Goal: Transaction & Acquisition: Purchase product/service

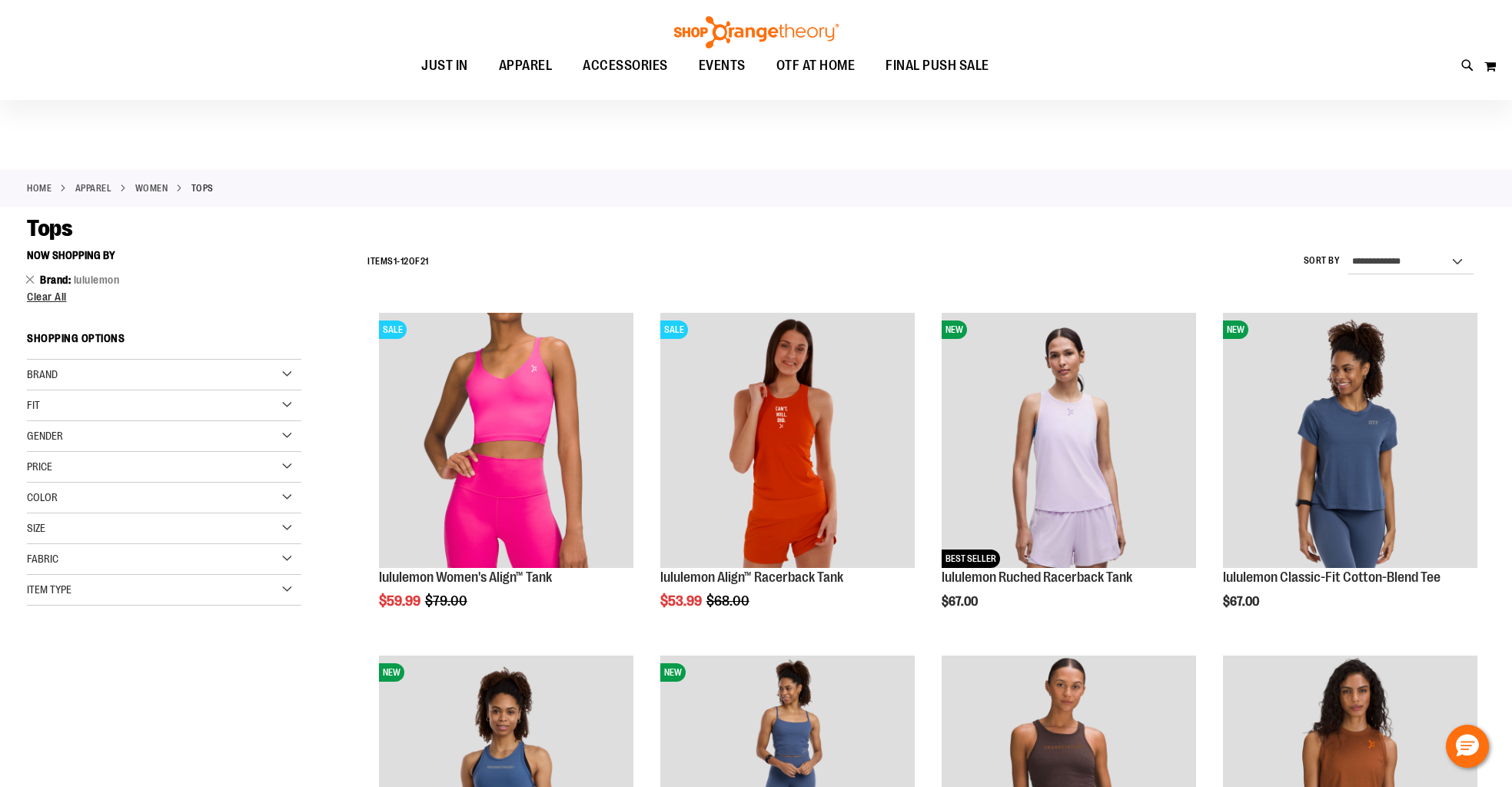
scroll to position [137, 0]
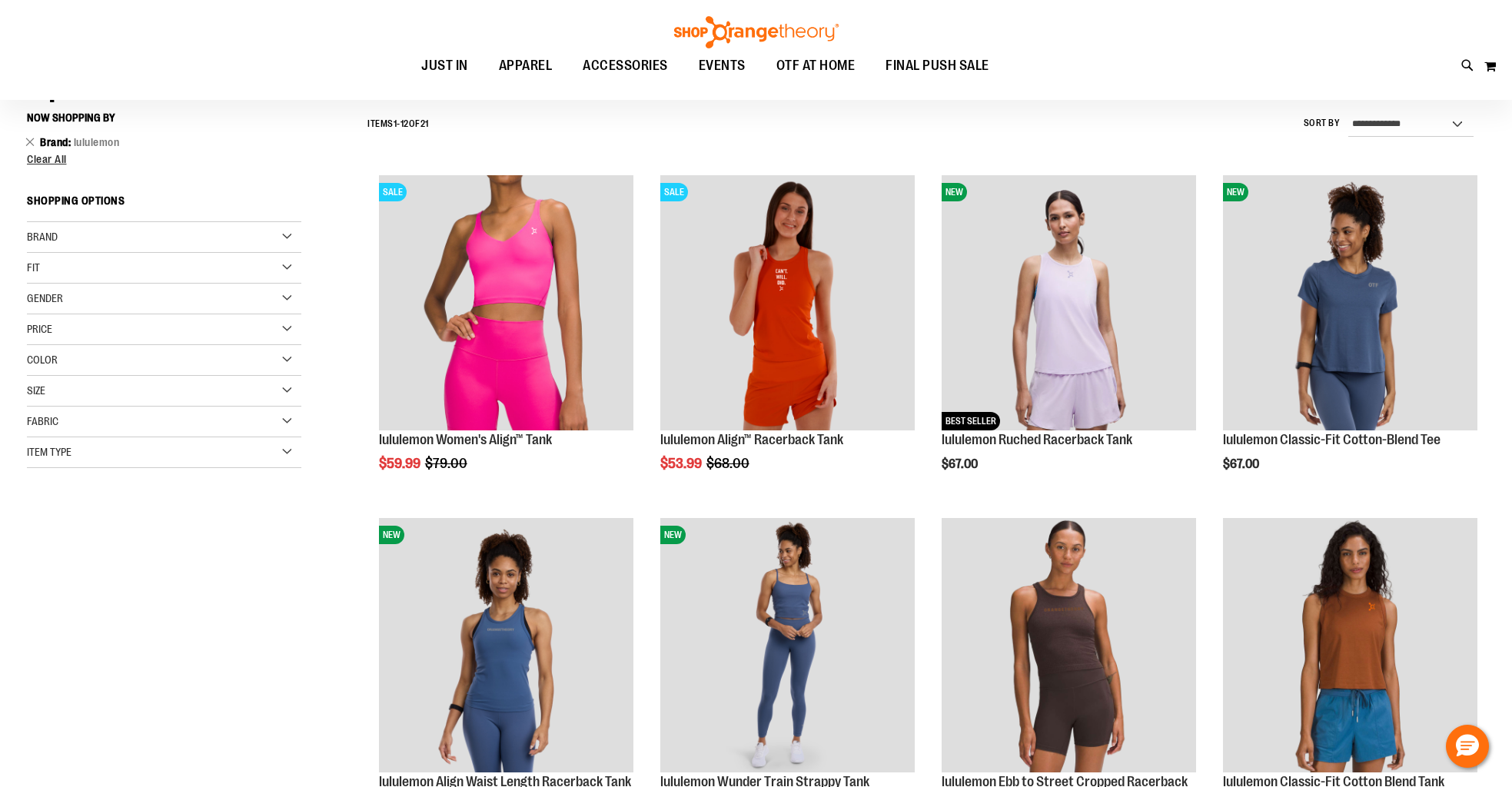
click at [247, 226] on div "Brand" at bounding box center [164, 237] width 274 height 31
click at [38, 267] on link "Nike" at bounding box center [155, 268] width 264 height 16
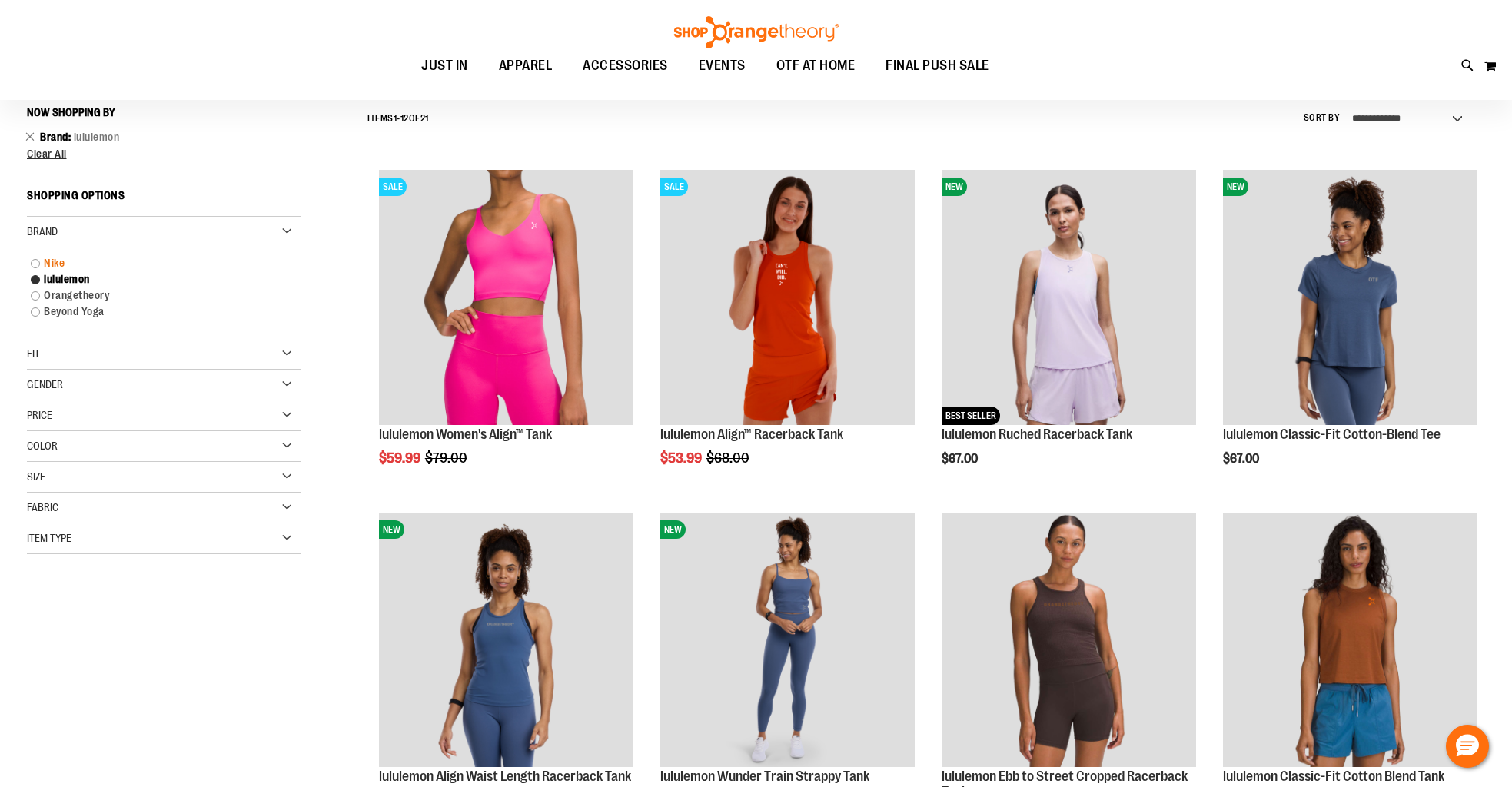
scroll to position [143, 0]
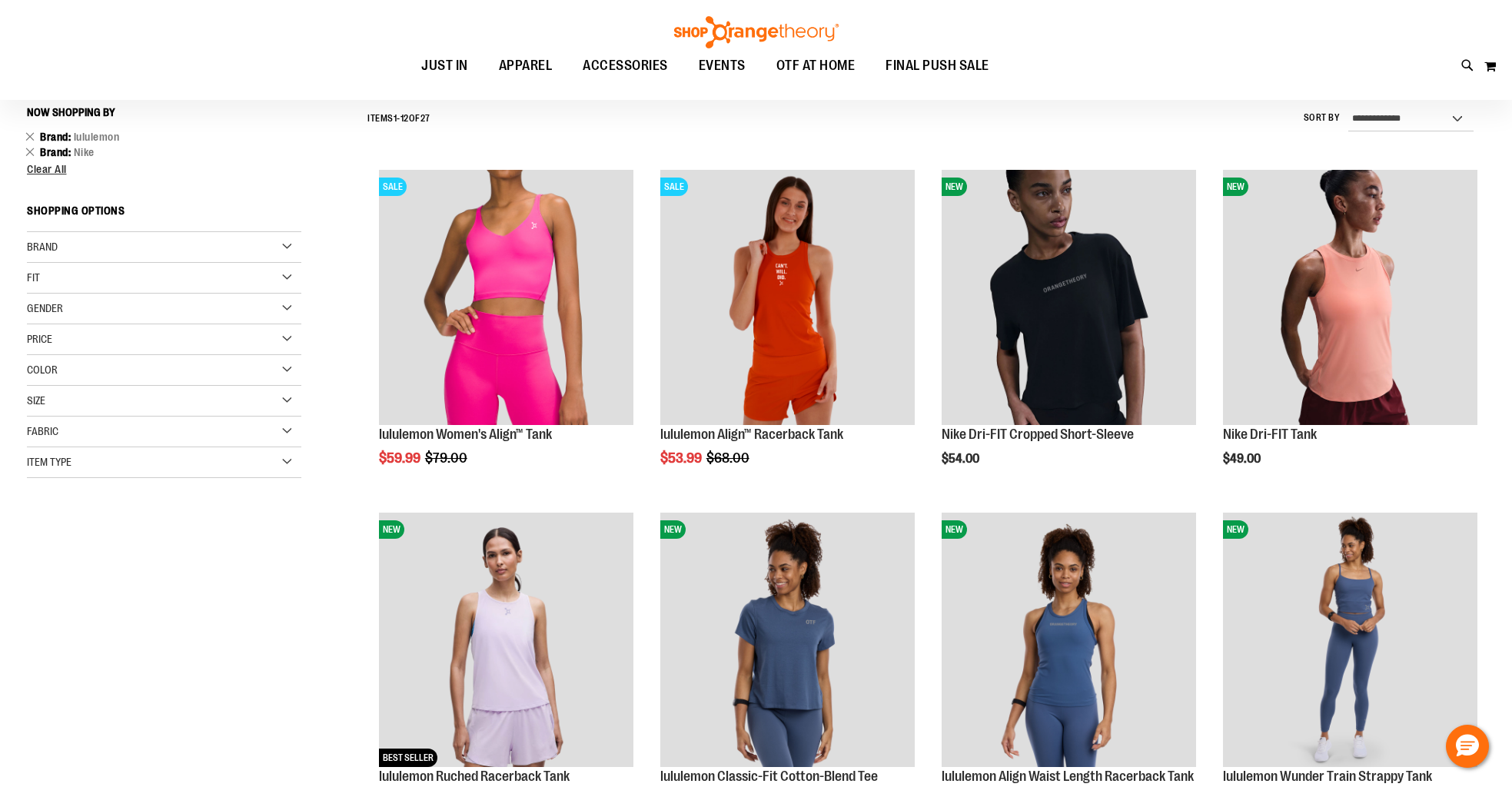
click at [81, 253] on div "Brand" at bounding box center [164, 247] width 274 height 31
click at [233, 658] on div "**********" at bounding box center [756, 691] width 1459 height 1183
click at [272, 475] on div "Color" at bounding box center [164, 462] width 274 height 31
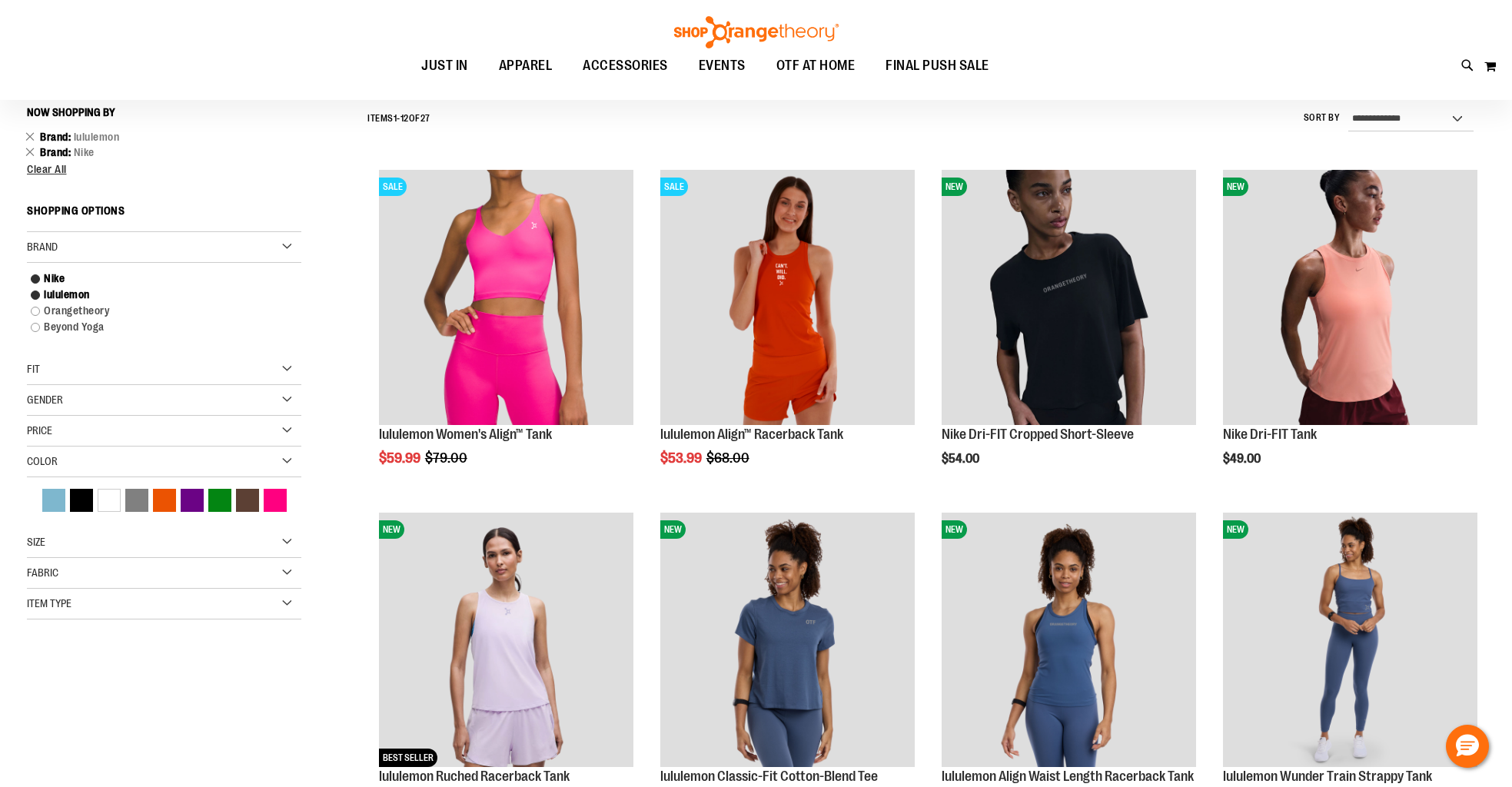
click at [285, 536] on div "Size" at bounding box center [164, 543] width 274 height 31
click at [99, 614] on div "10" at bounding box center [96, 609] width 23 height 23
click at [123, 613] on div "12" at bounding box center [124, 609] width 23 height 23
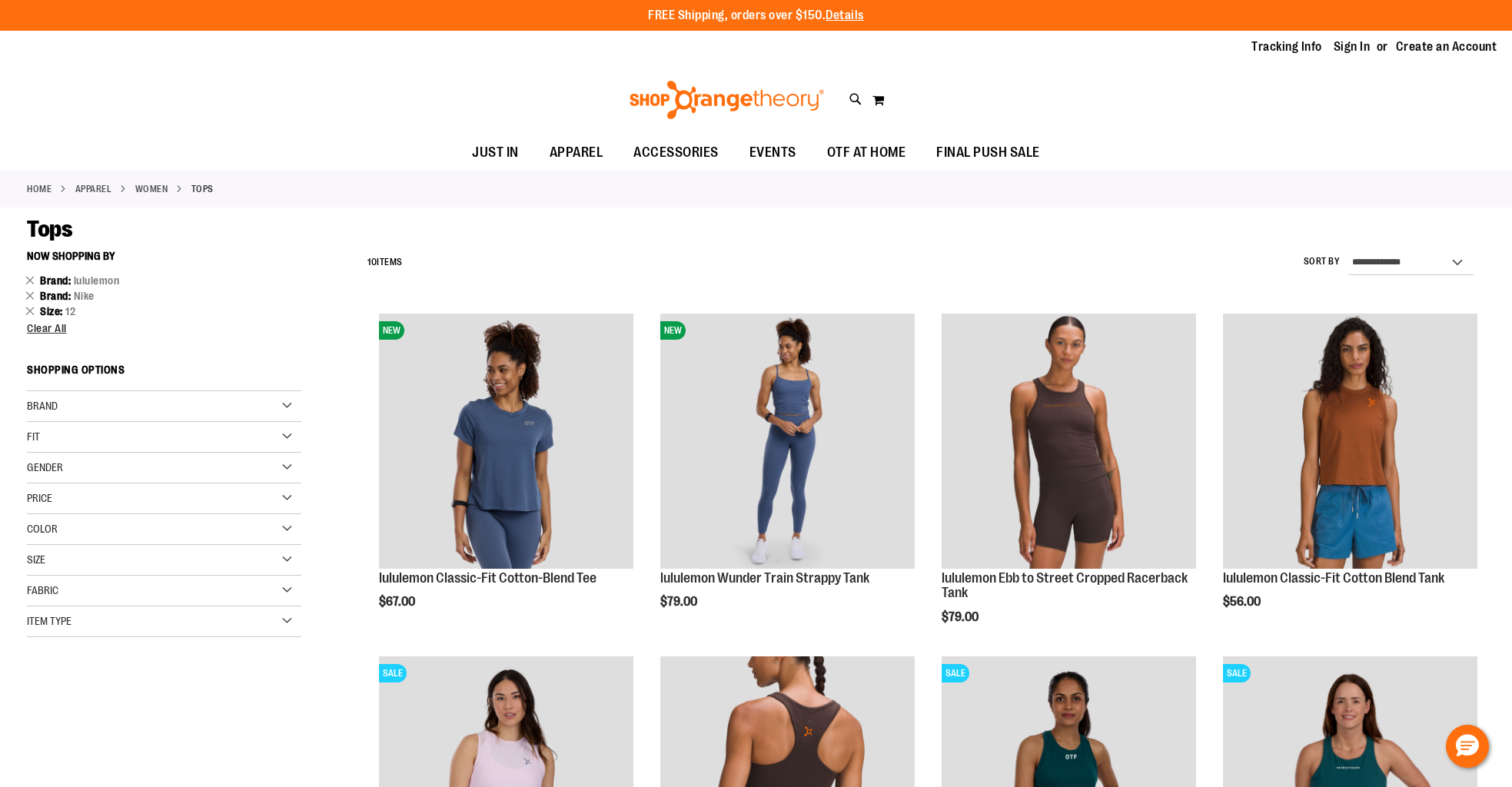
click at [239, 553] on div "Size" at bounding box center [164, 560] width 274 height 31
click at [133, 597] on div "L" at bounding box center [124, 599] width 23 height 23
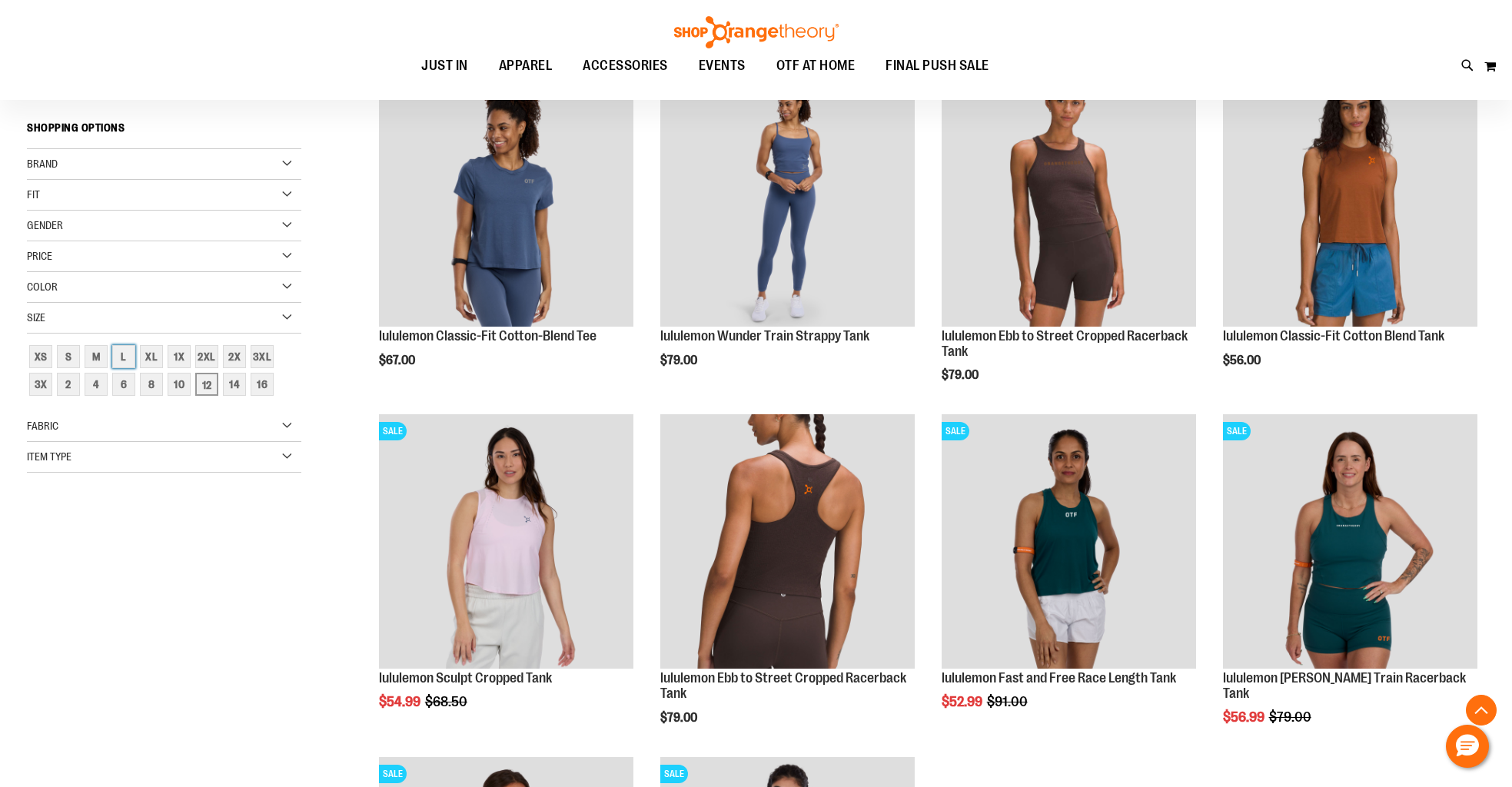
scroll to position [243, 0]
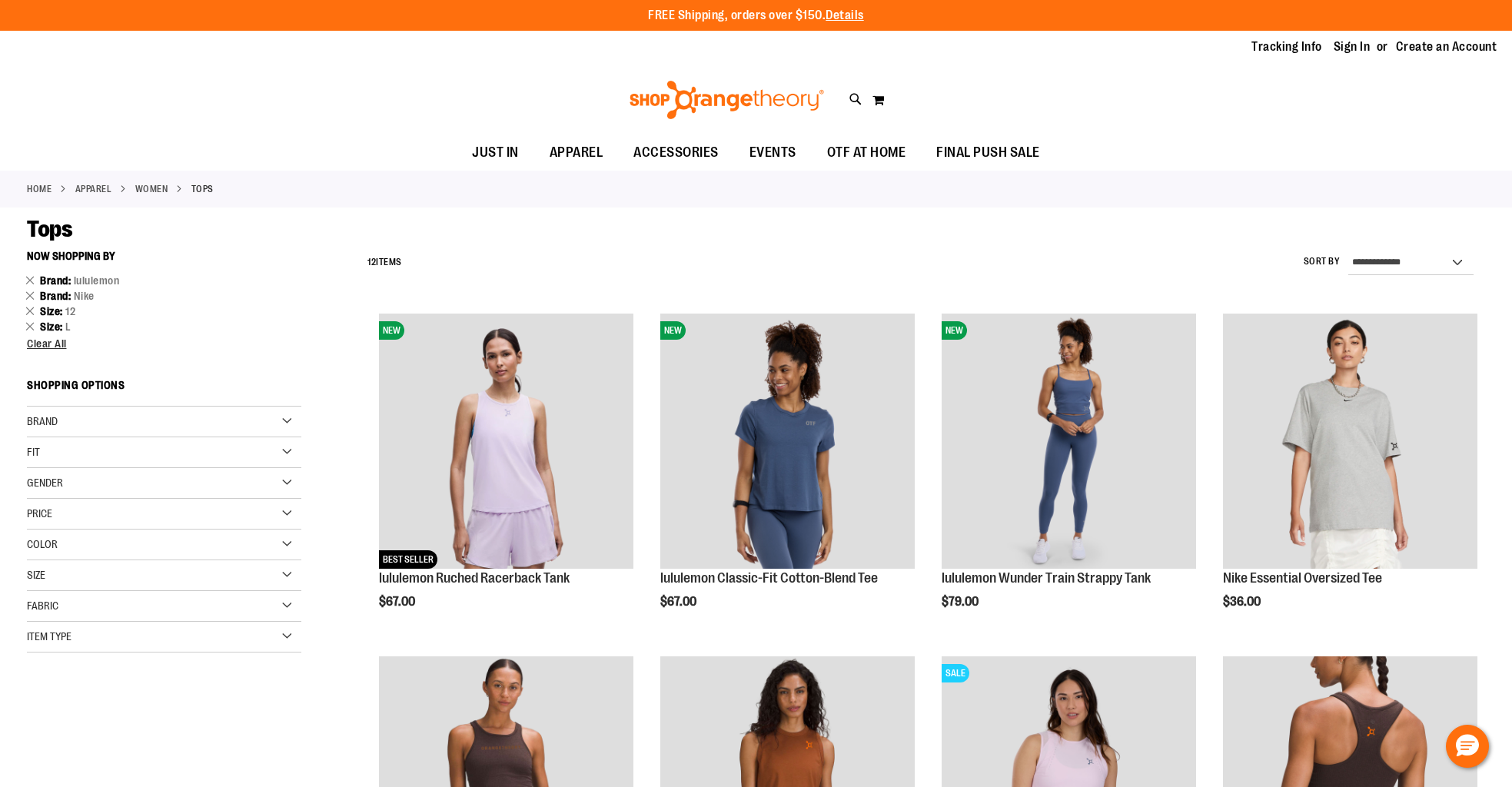
click at [141, 572] on div "Size" at bounding box center [164, 576] width 274 height 31
drag, startPoint x: 126, startPoint y: 610, endPoint x: 161, endPoint y: 636, distance: 43.6
click at [126, 610] on div "L" at bounding box center [124, 614] width 23 height 23
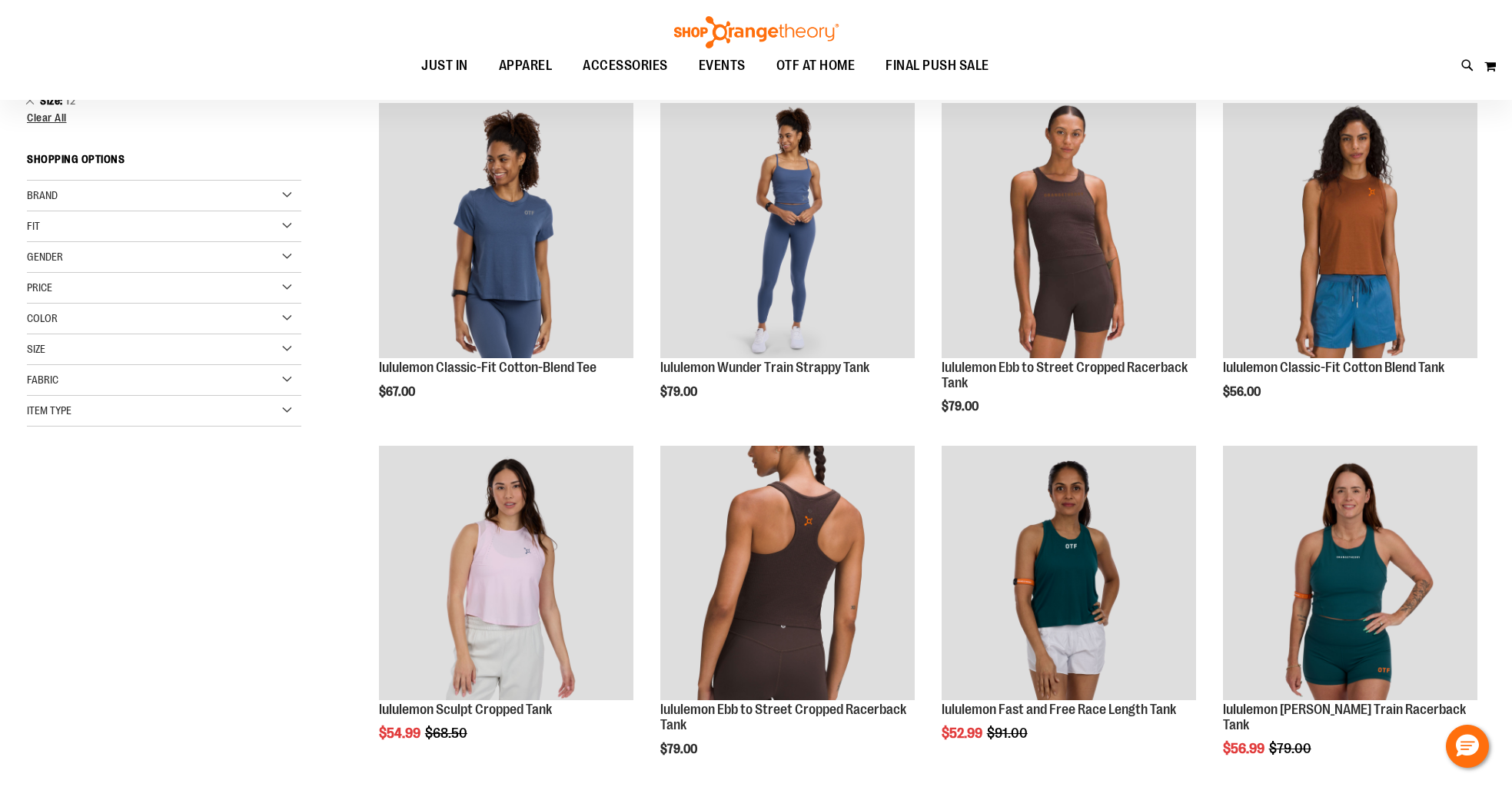
scroll to position [243, 0]
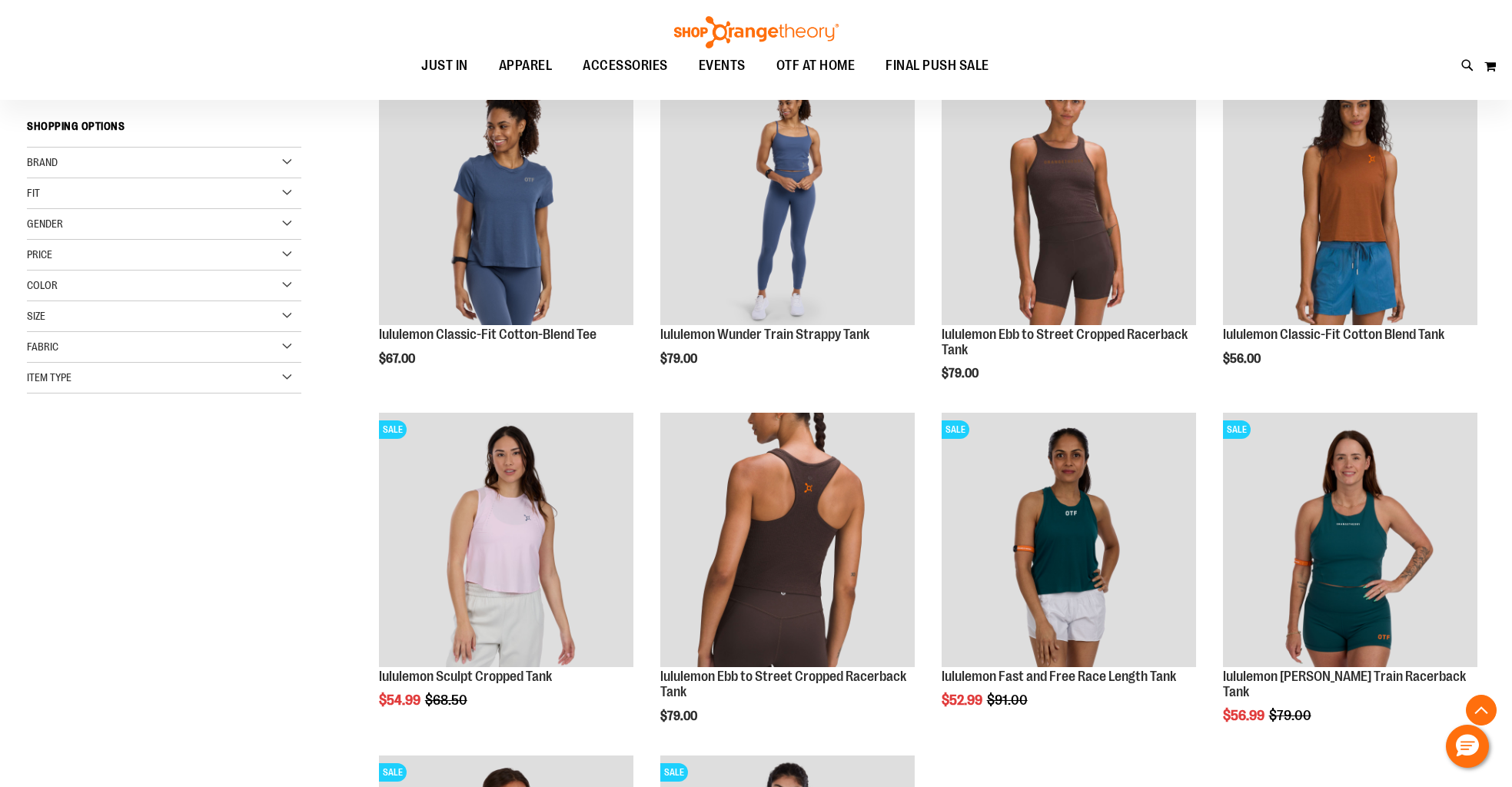
click at [199, 314] on div "Size" at bounding box center [164, 317] width 274 height 31
click at [205, 382] on div "12" at bounding box center [207, 383] width 23 height 23
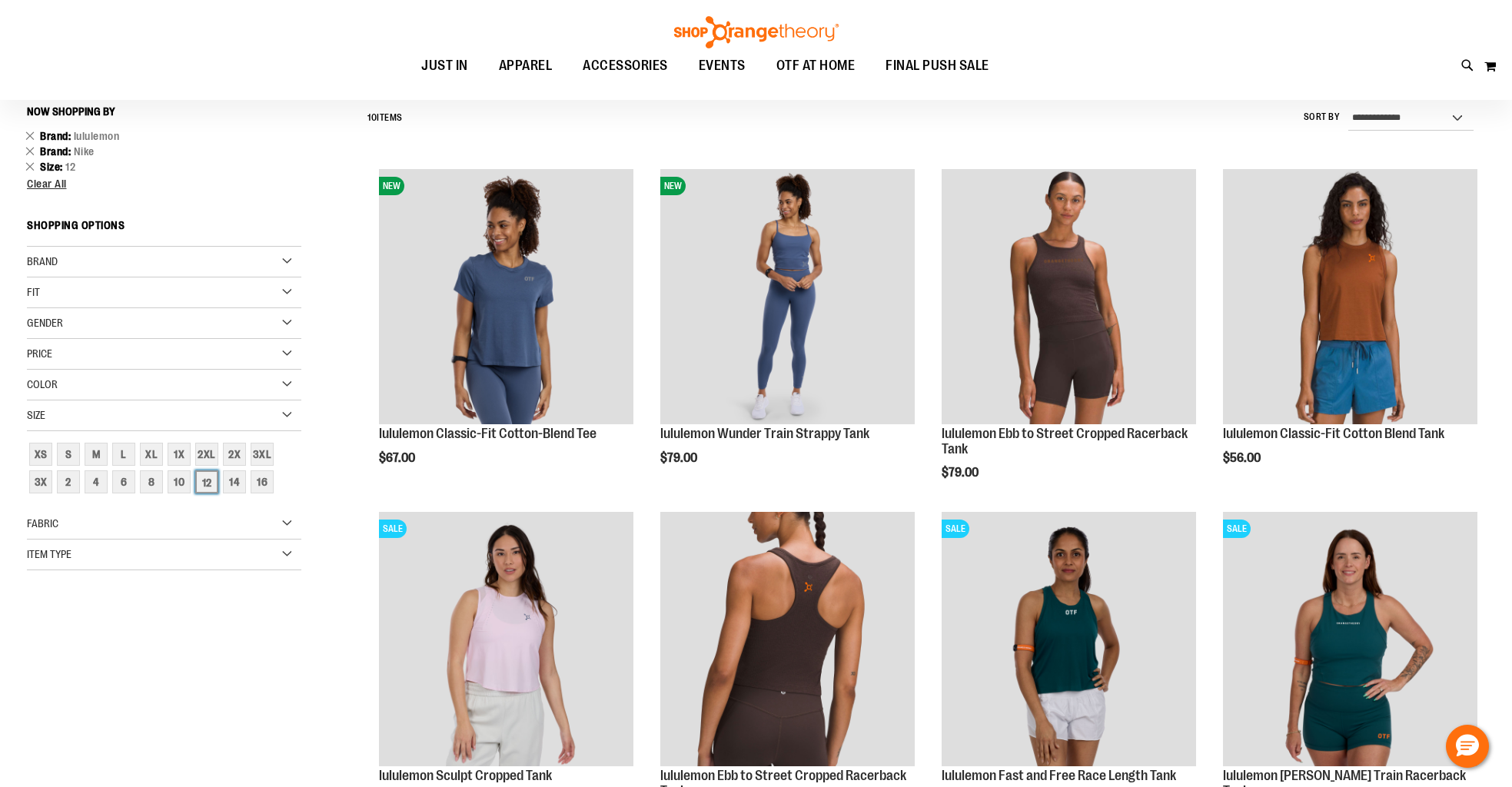
scroll to position [143, 0]
click at [201, 481] on div "12" at bounding box center [207, 483] width 23 height 23
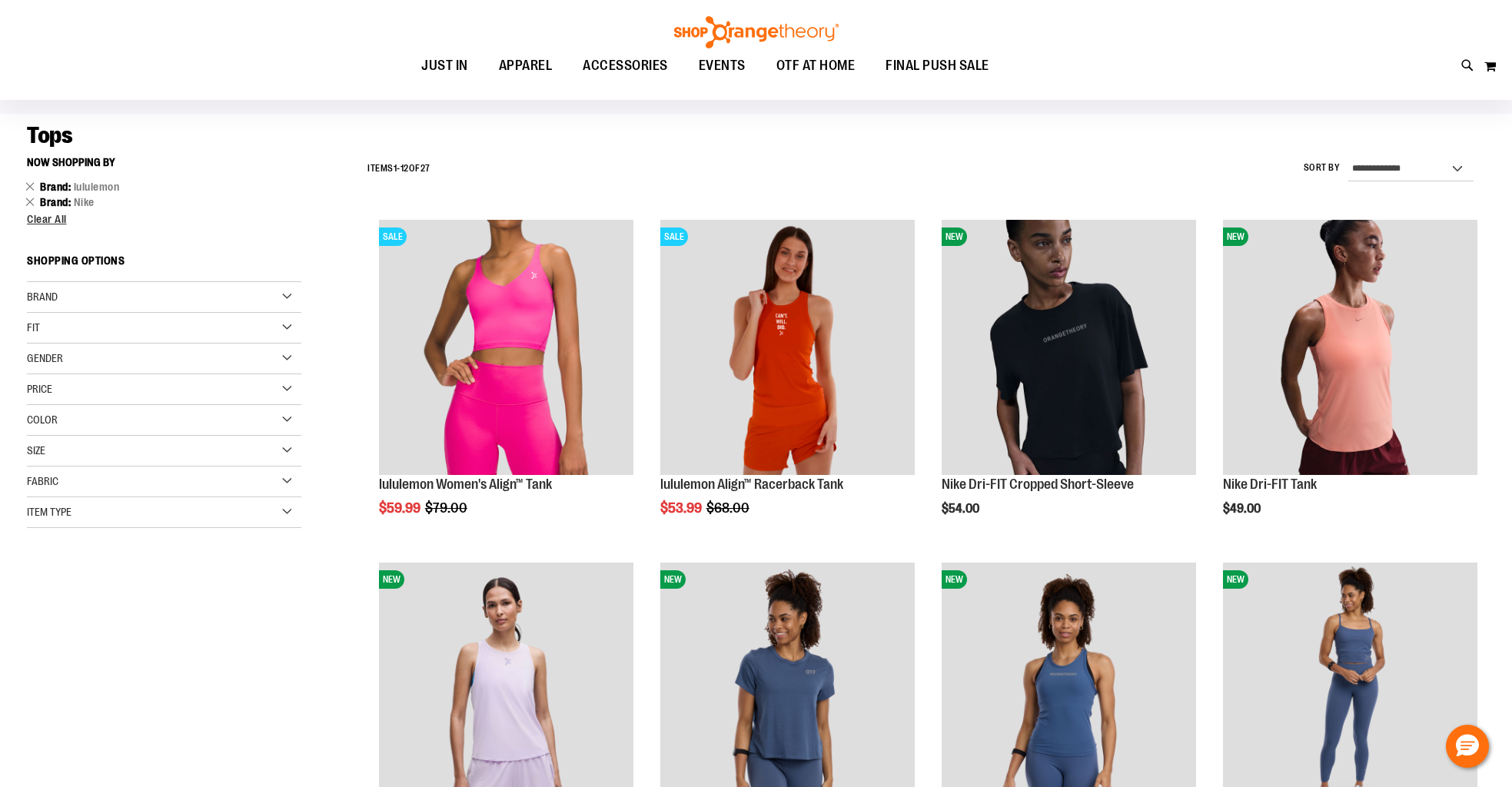
scroll to position [90, 0]
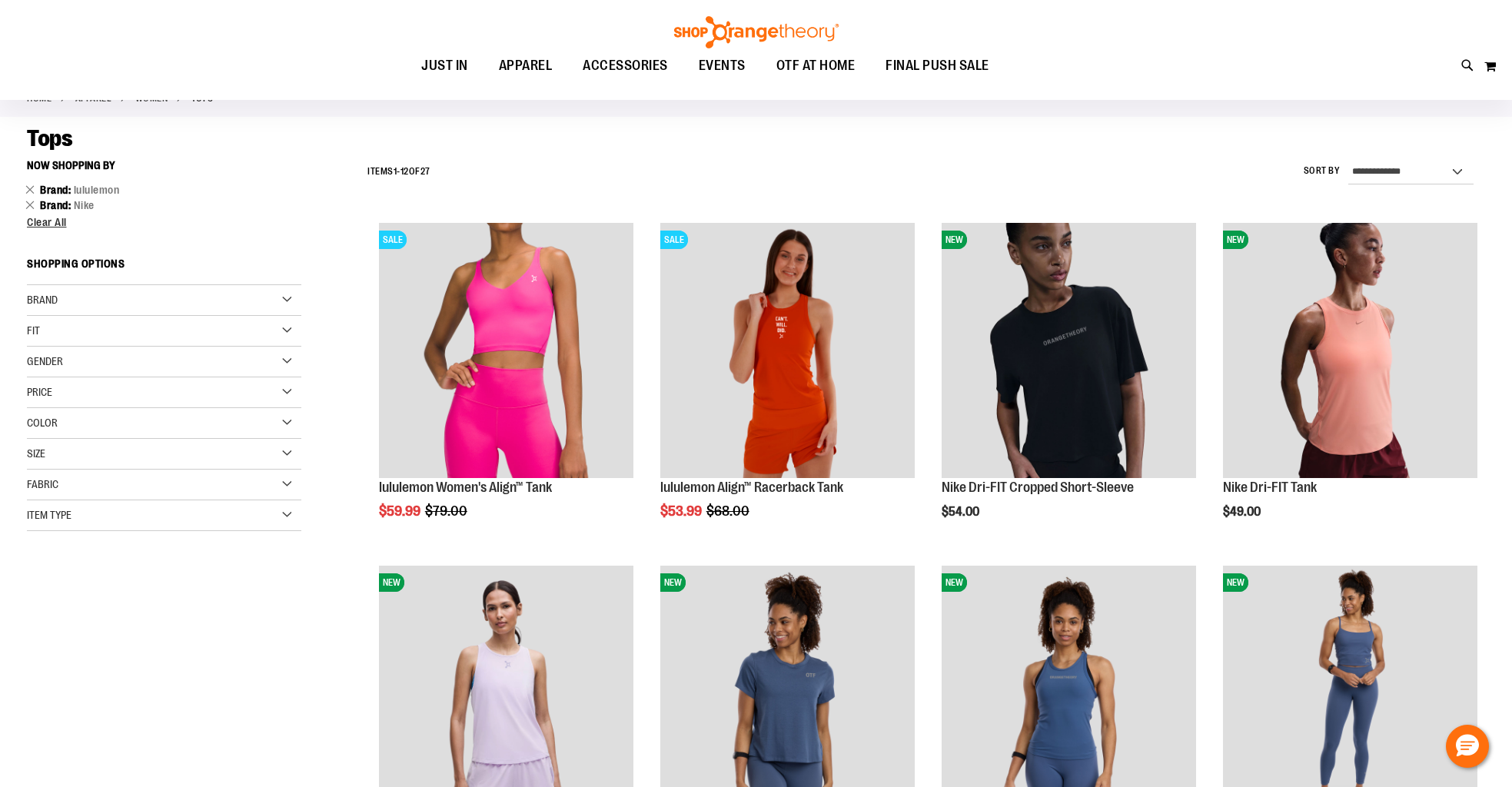
click at [252, 440] on div "Size" at bounding box center [164, 454] width 274 height 31
click at [269, 705] on div "**********" at bounding box center [756, 743] width 1459 height 1183
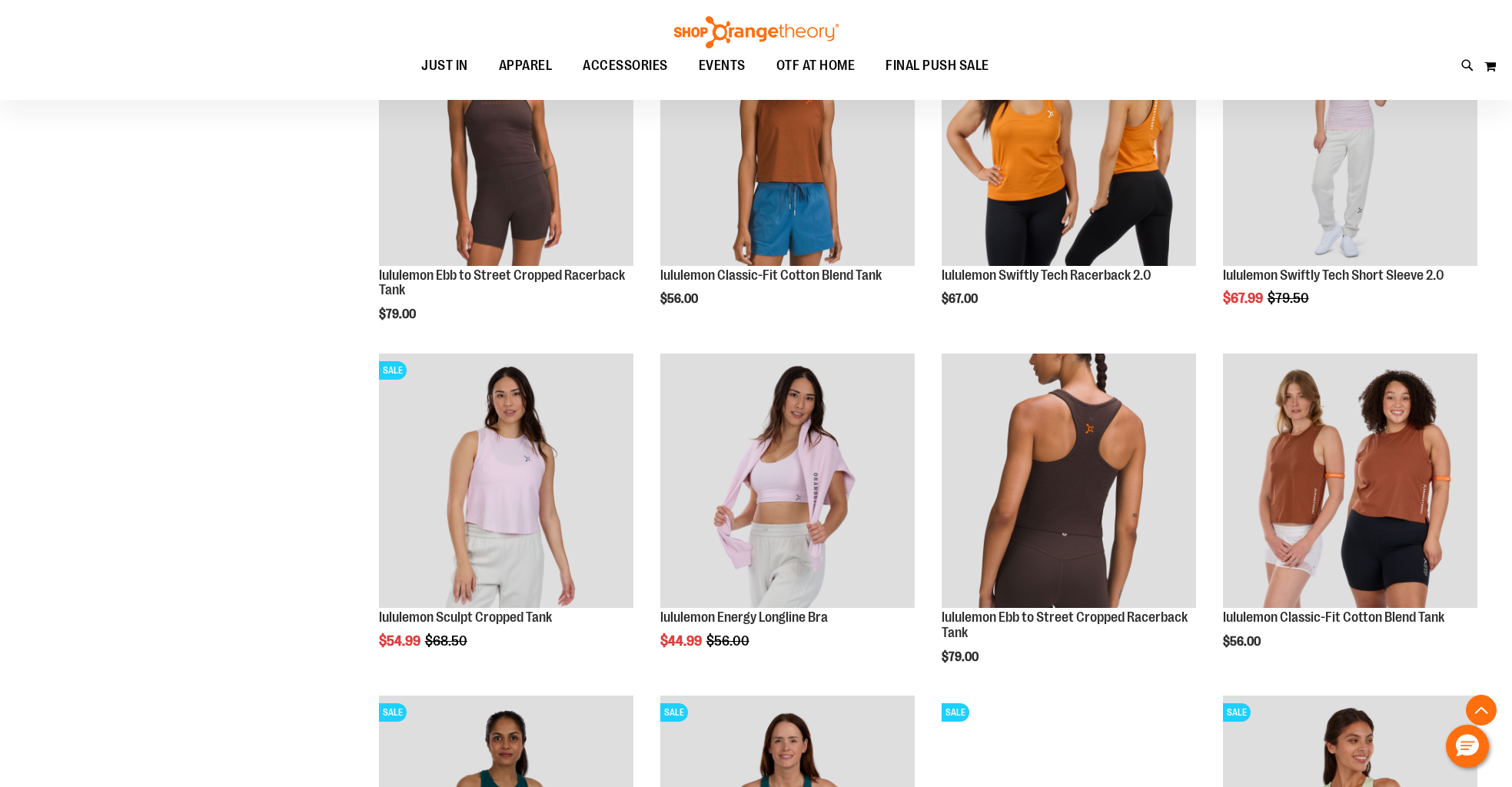
scroll to position [1331, 0]
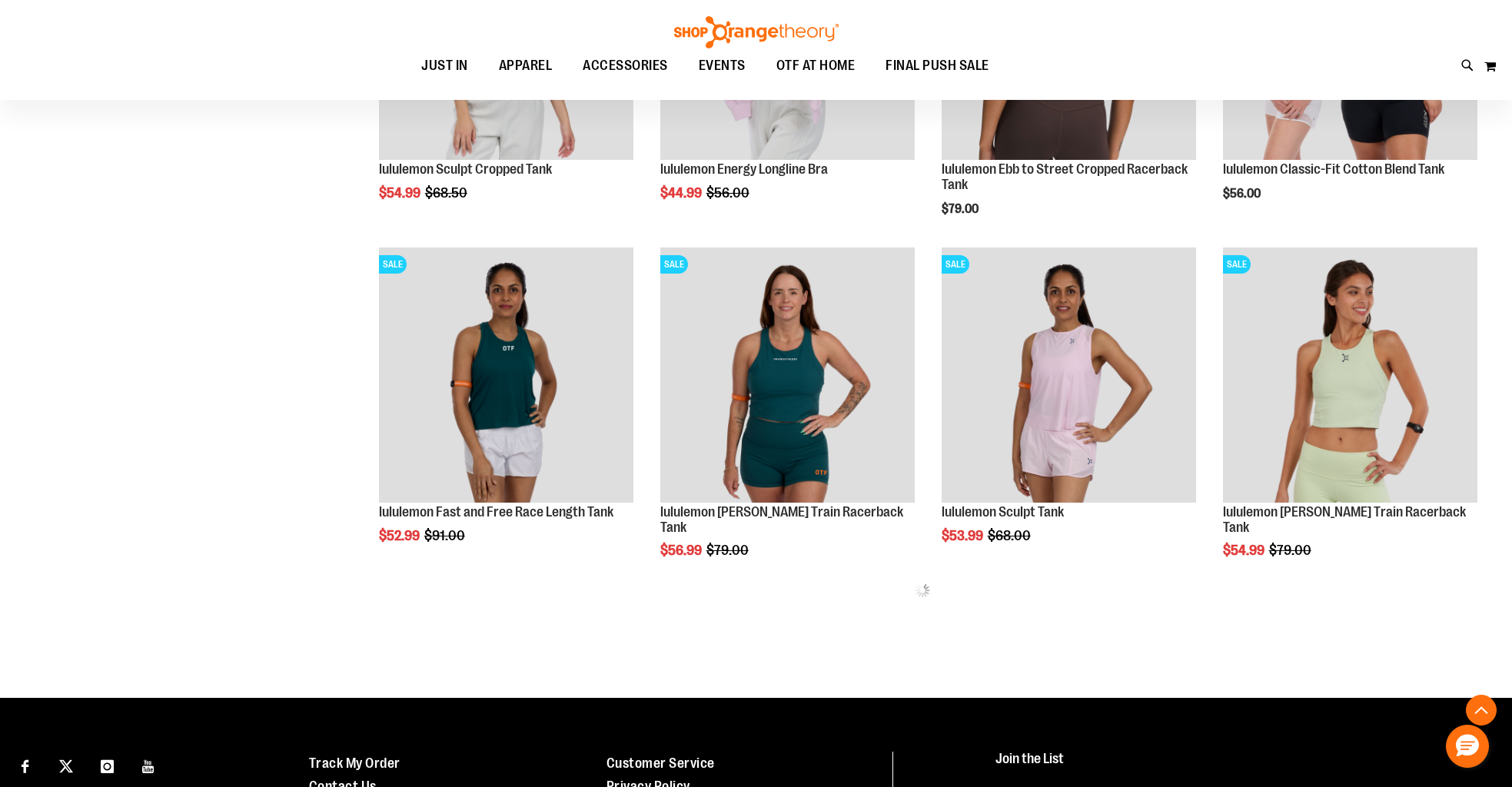
scroll to position [1784, 0]
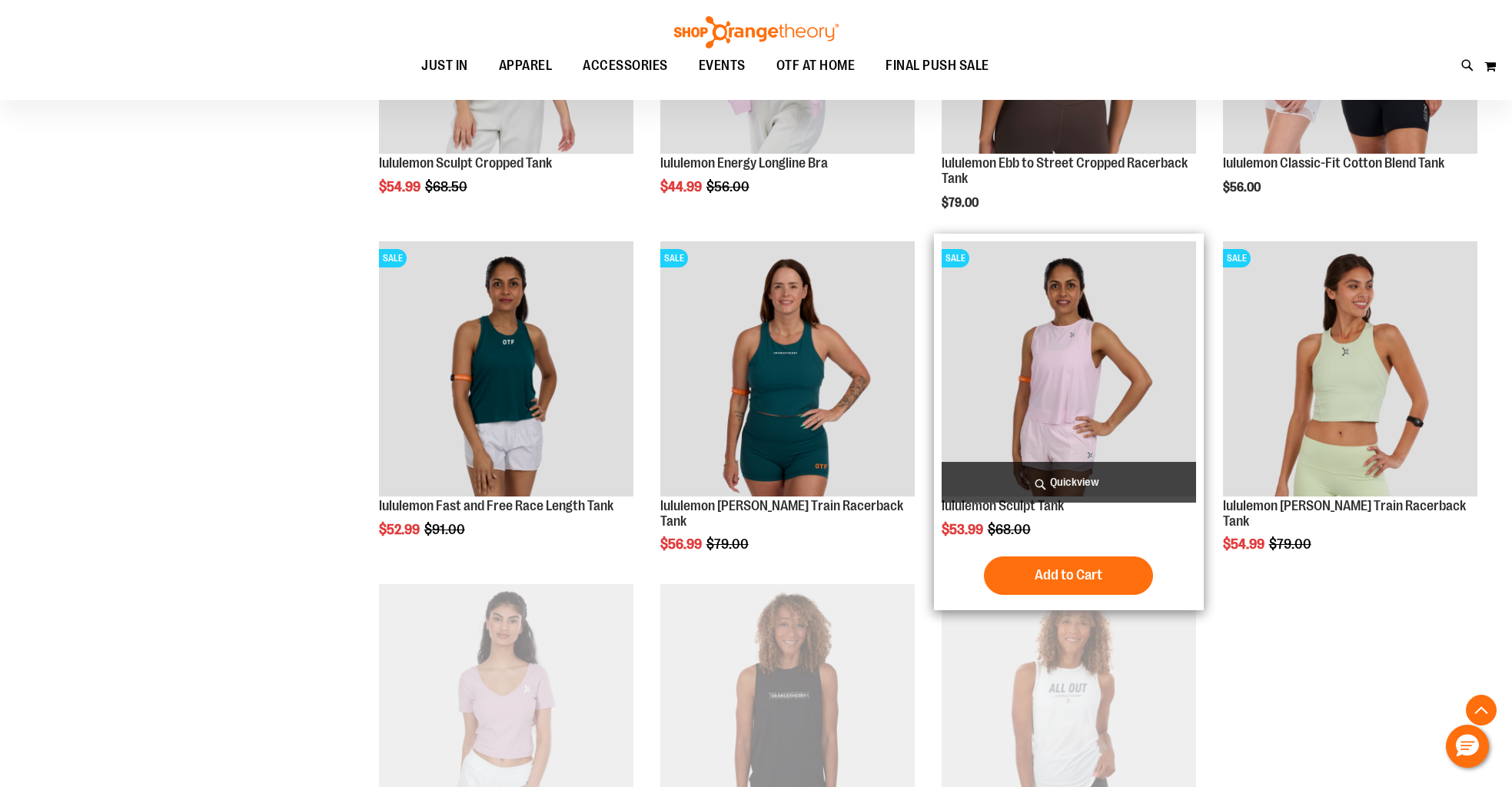
click at [1038, 425] on img "product" at bounding box center [1069, 368] width 254 height 254
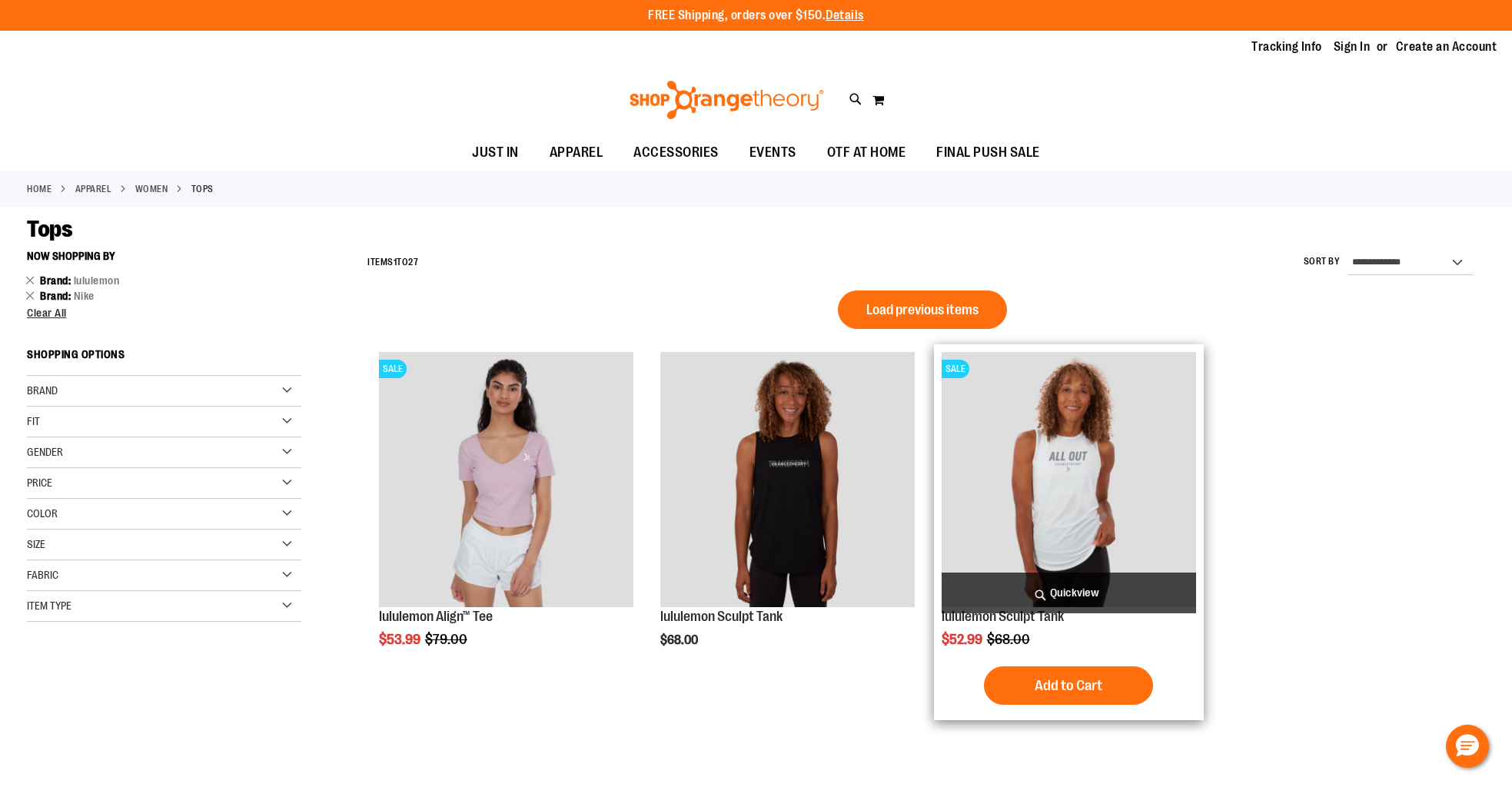
scroll to position [287, 0]
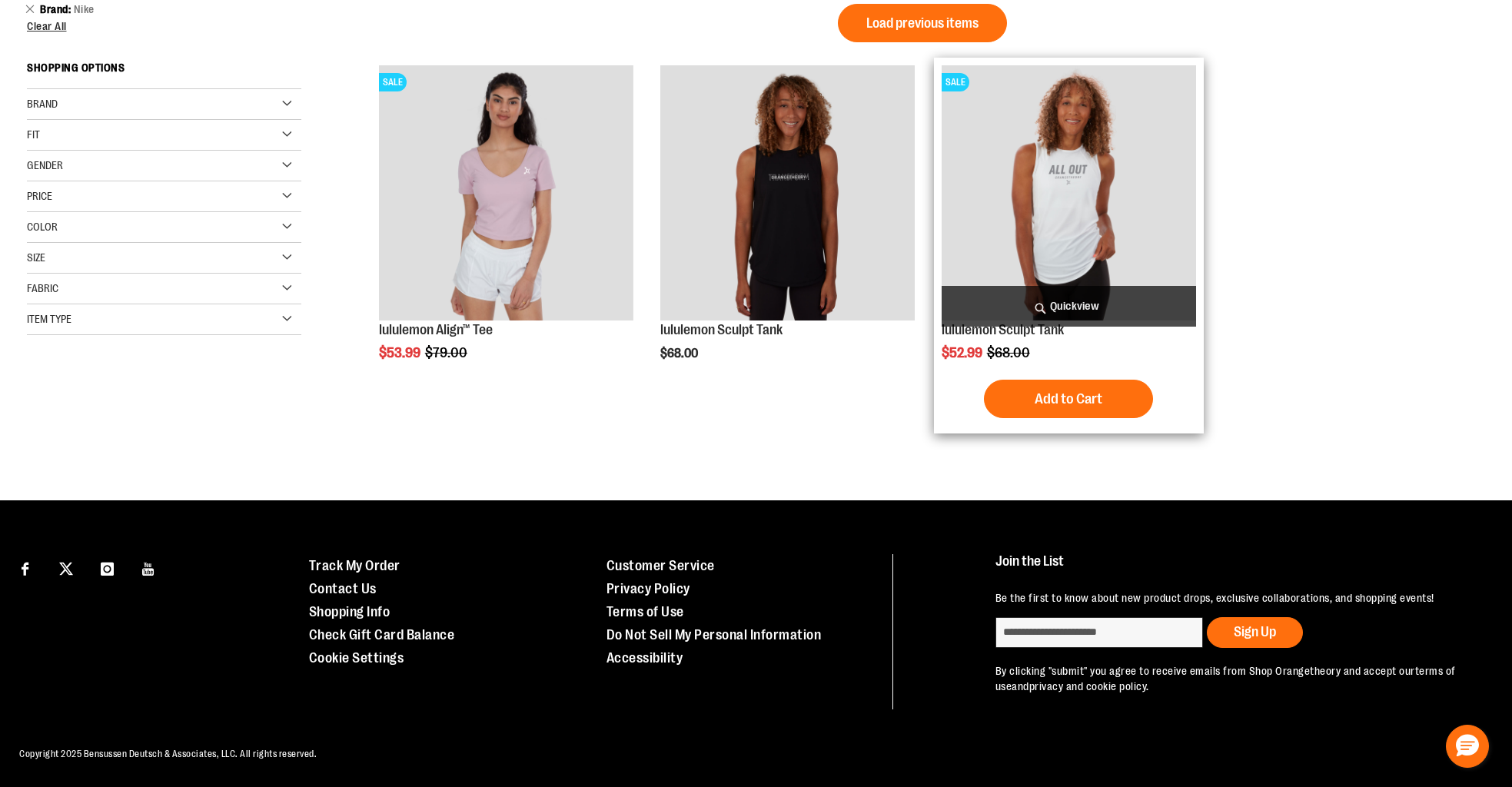
click at [1038, 509] on div "Connect with Us Customer Service" at bounding box center [756, 620] width 1512 height 240
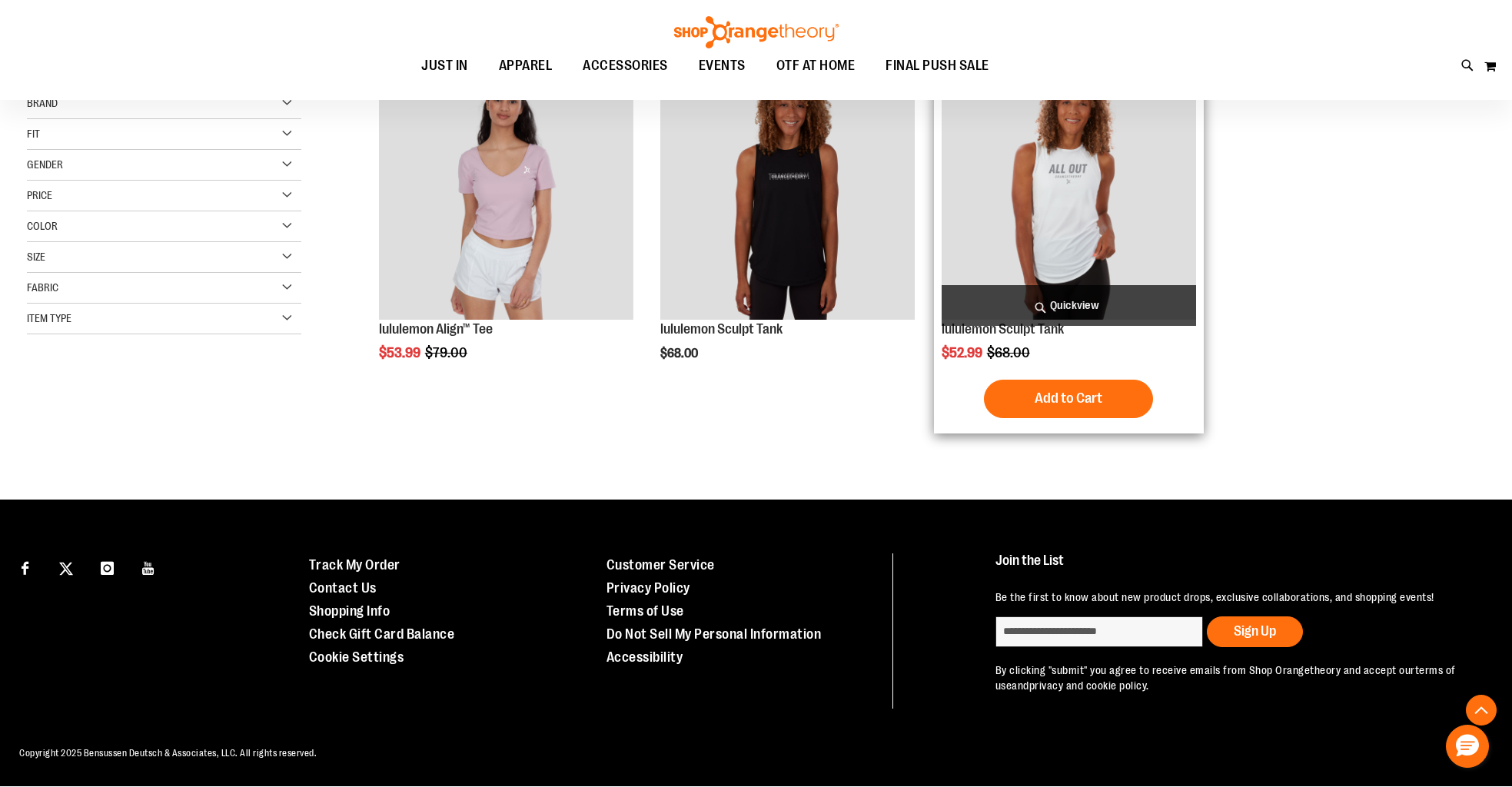
click at [1029, 266] on img "product" at bounding box center [1069, 192] width 254 height 254
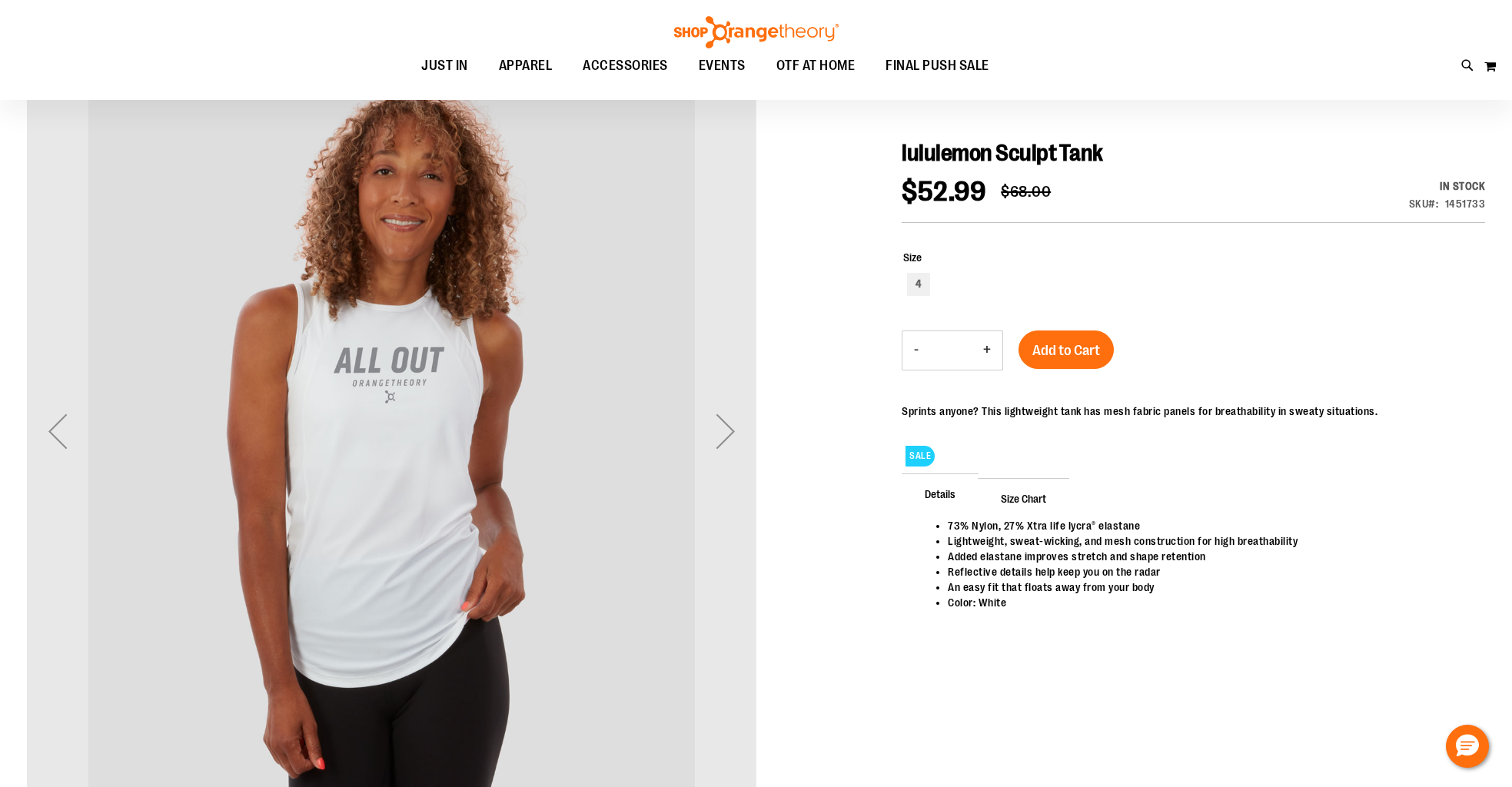
scroll to position [158, 0]
click at [720, 439] on div "Next" at bounding box center [726, 430] width 62 height 62
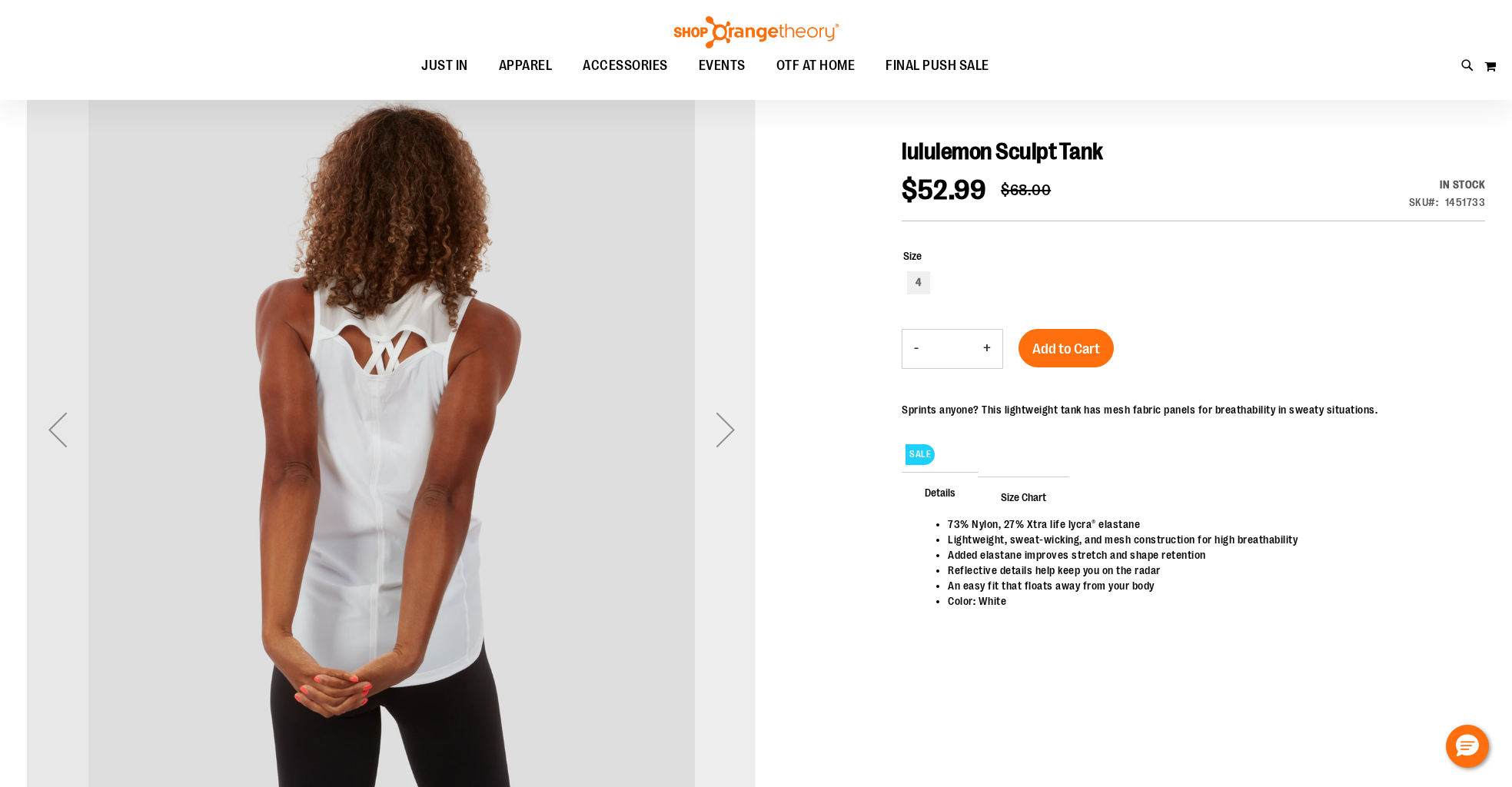
click at [720, 439] on div "Next" at bounding box center [726, 430] width 62 height 62
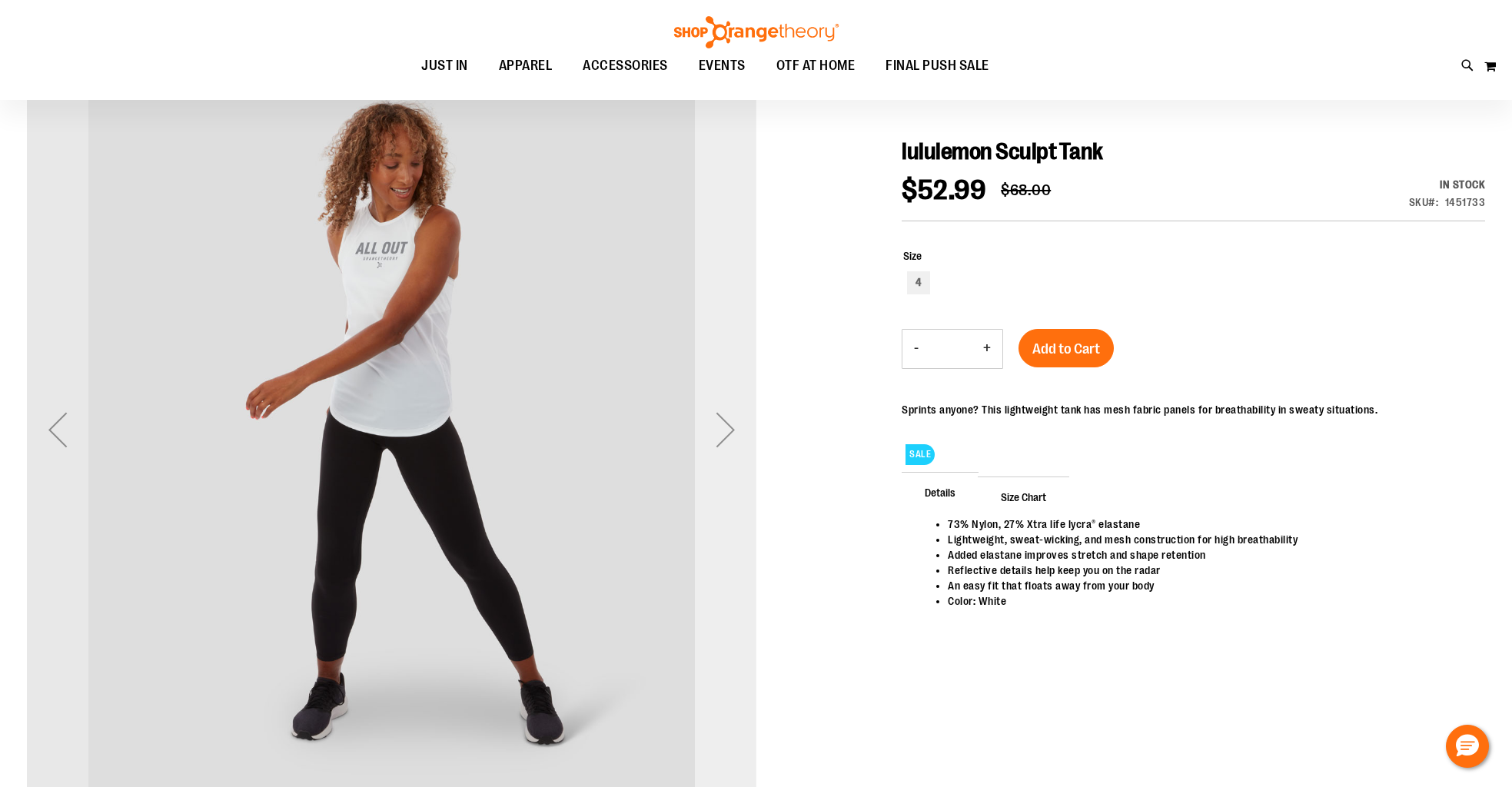
click at [720, 439] on div "Next" at bounding box center [726, 430] width 62 height 62
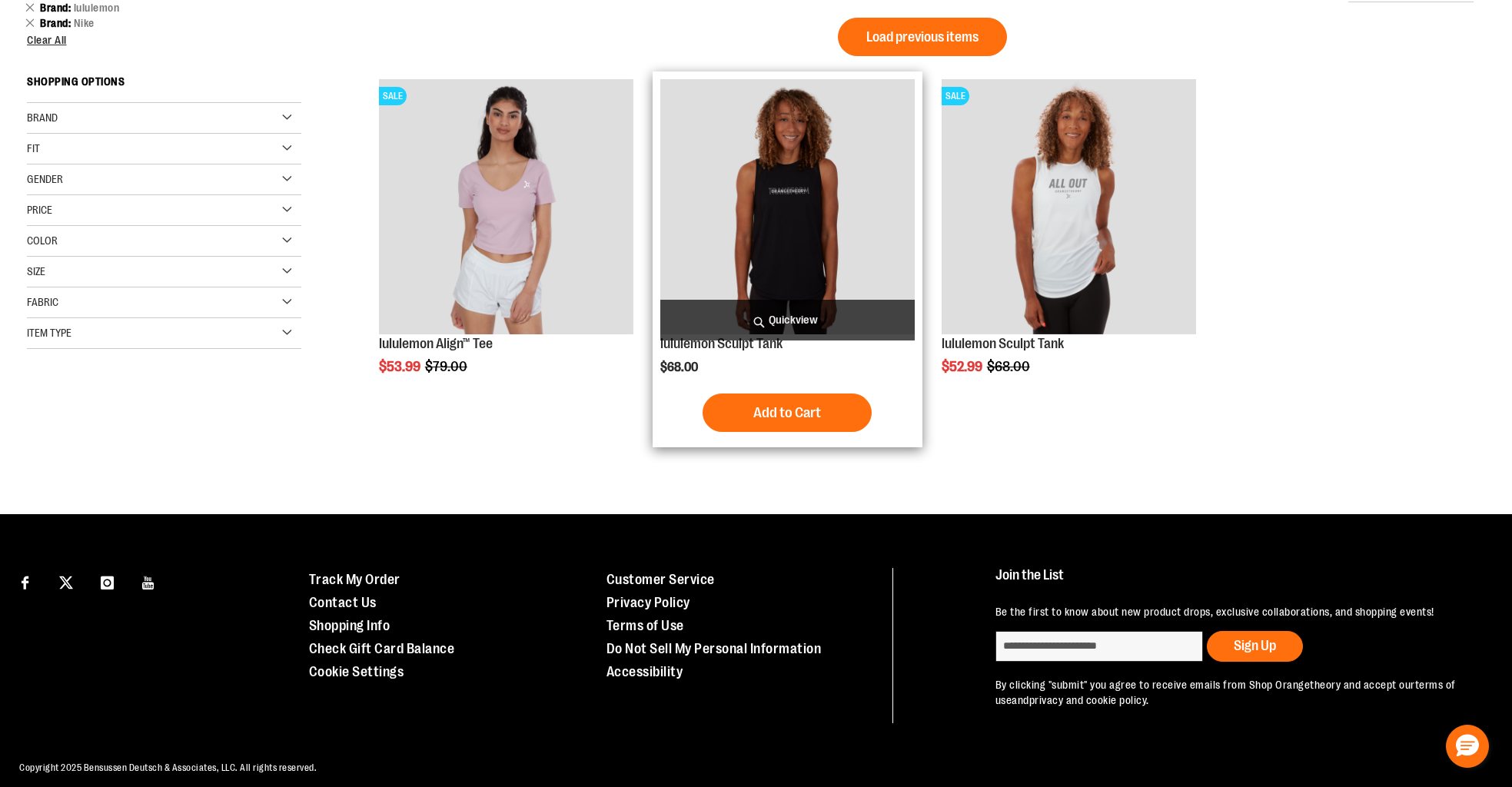
scroll to position [286, 0]
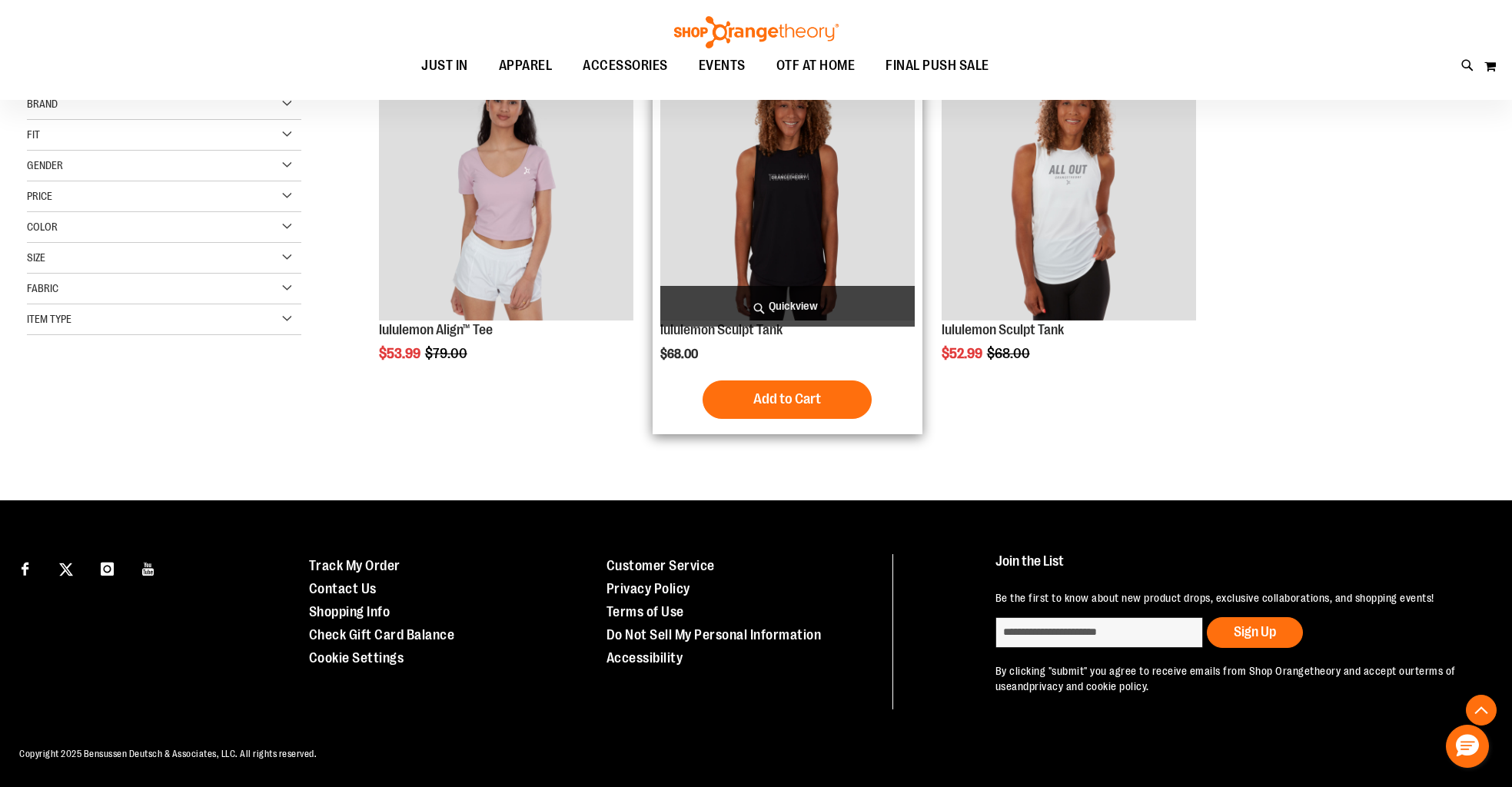
click at [809, 210] on img "product" at bounding box center [788, 193] width 254 height 254
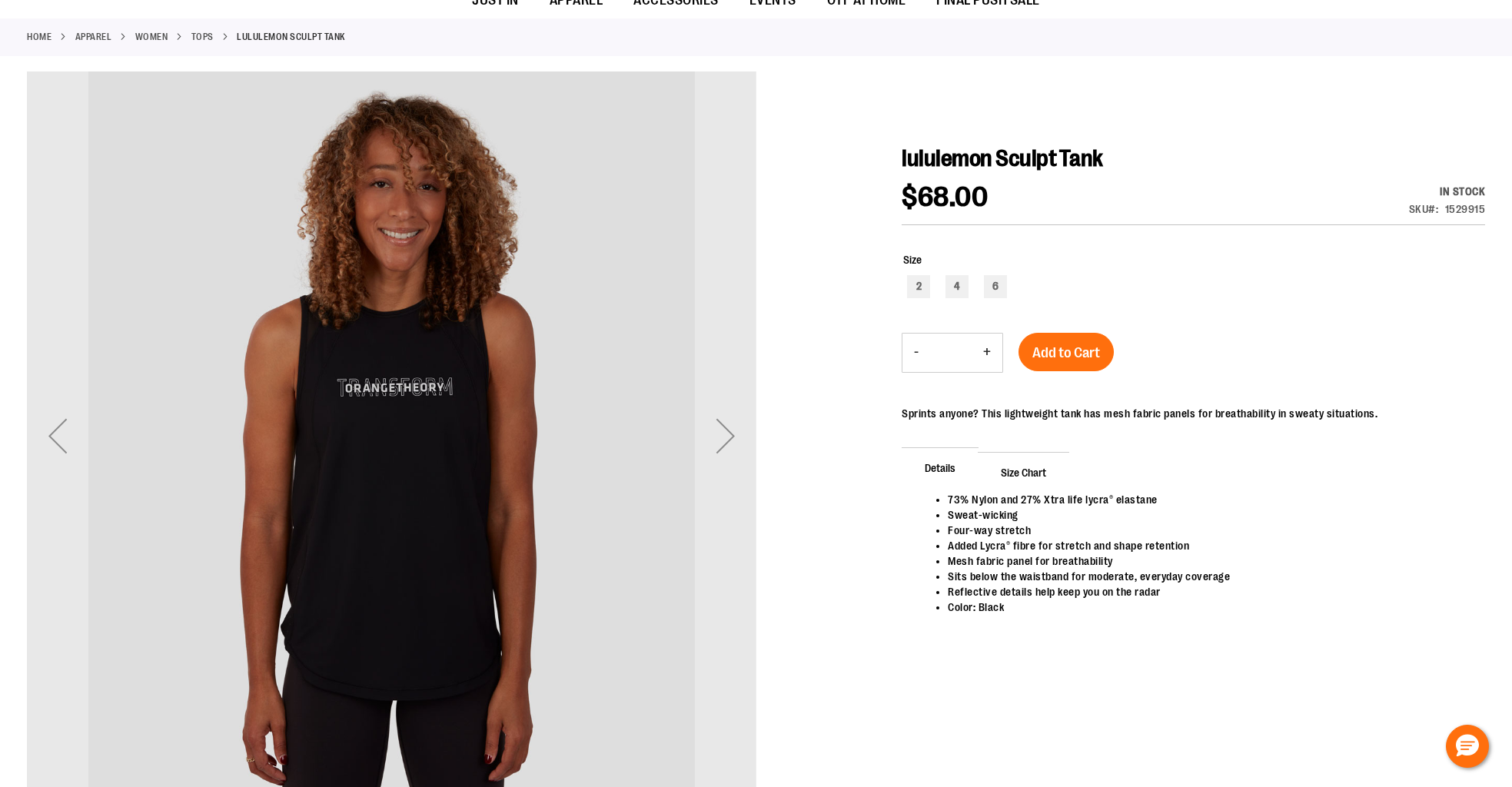
scroll to position [195, 0]
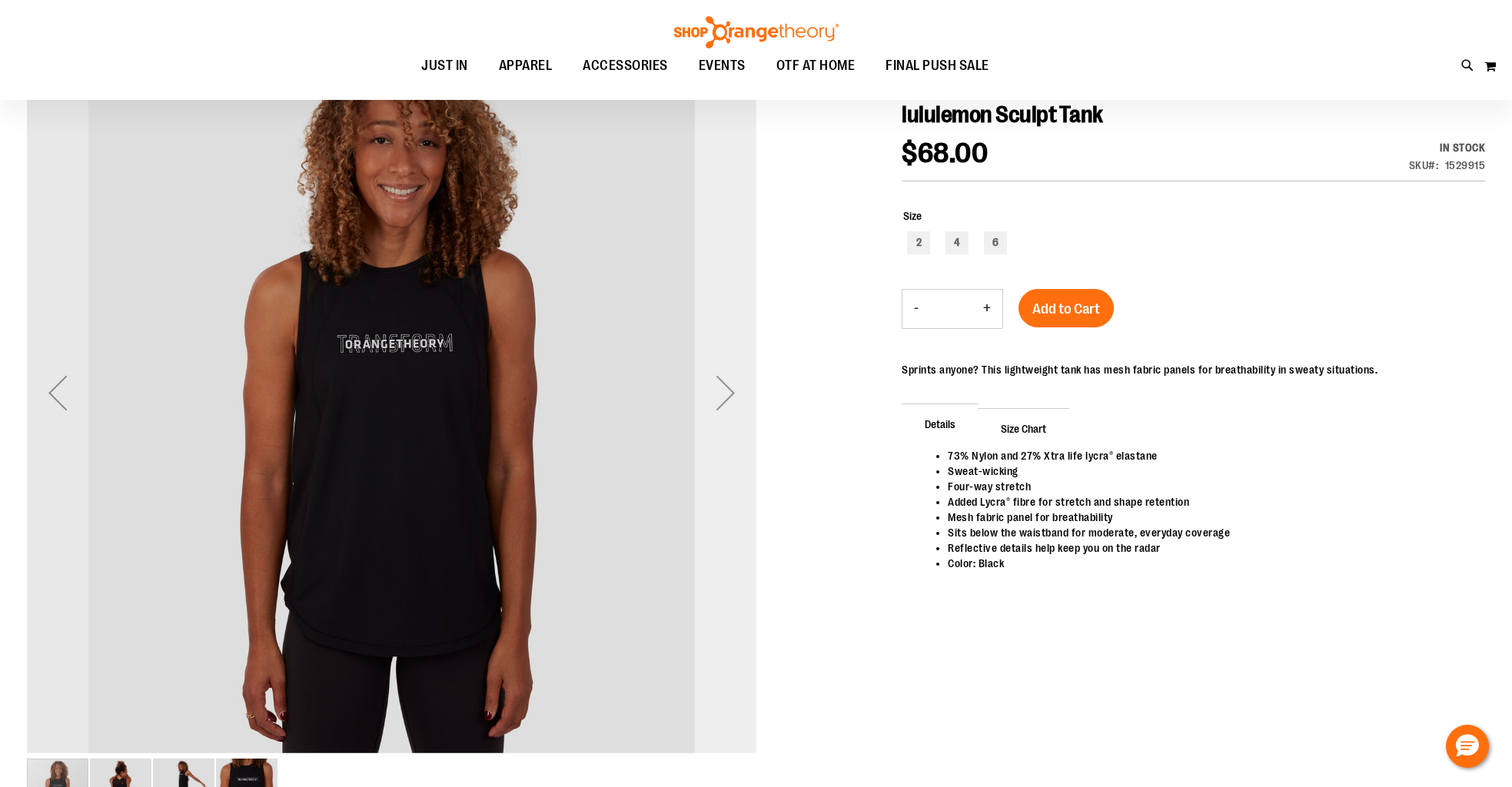
click at [725, 391] on div "Next" at bounding box center [726, 393] width 62 height 62
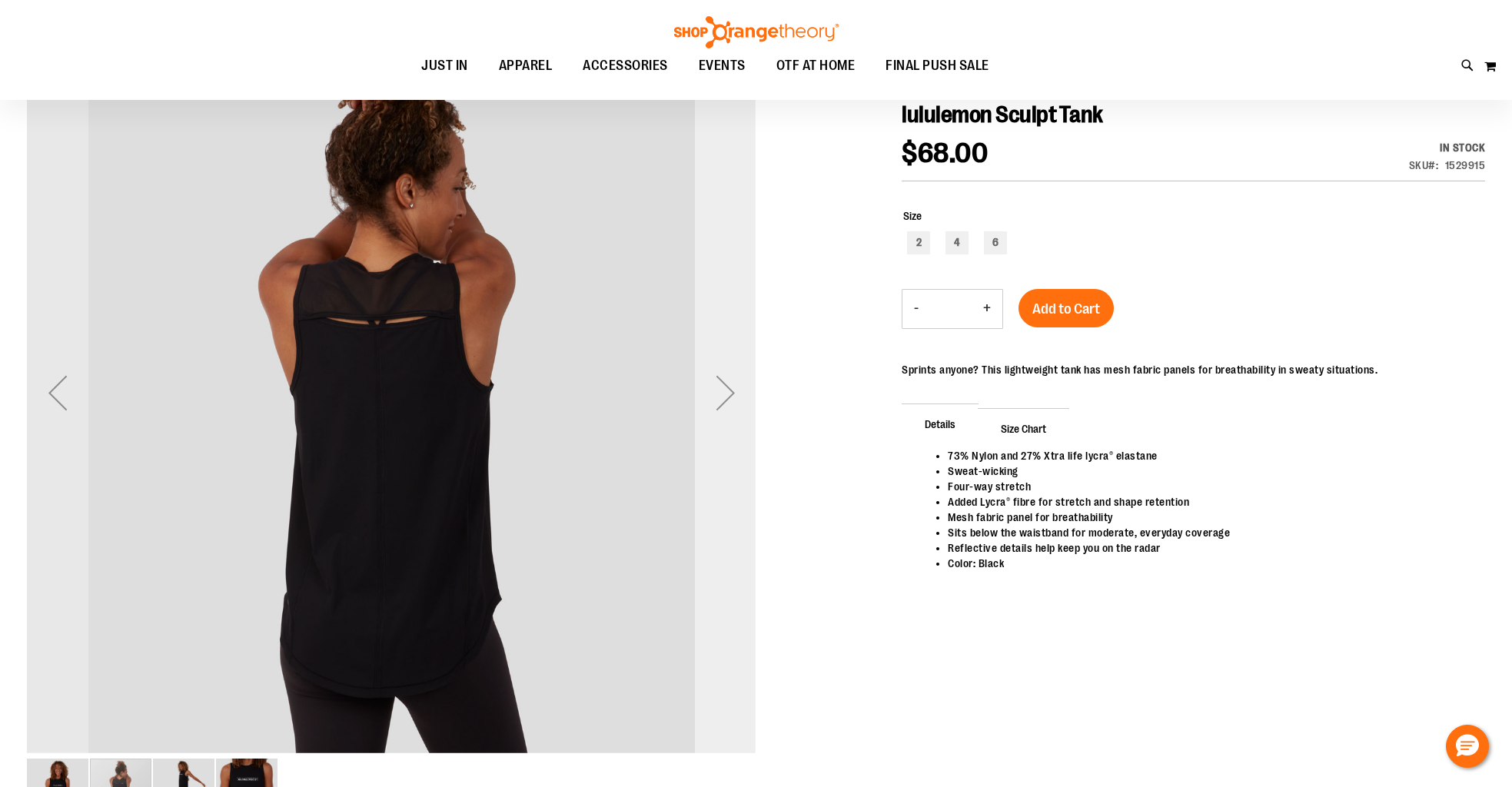
click at [725, 391] on div "Next" at bounding box center [726, 393] width 62 height 62
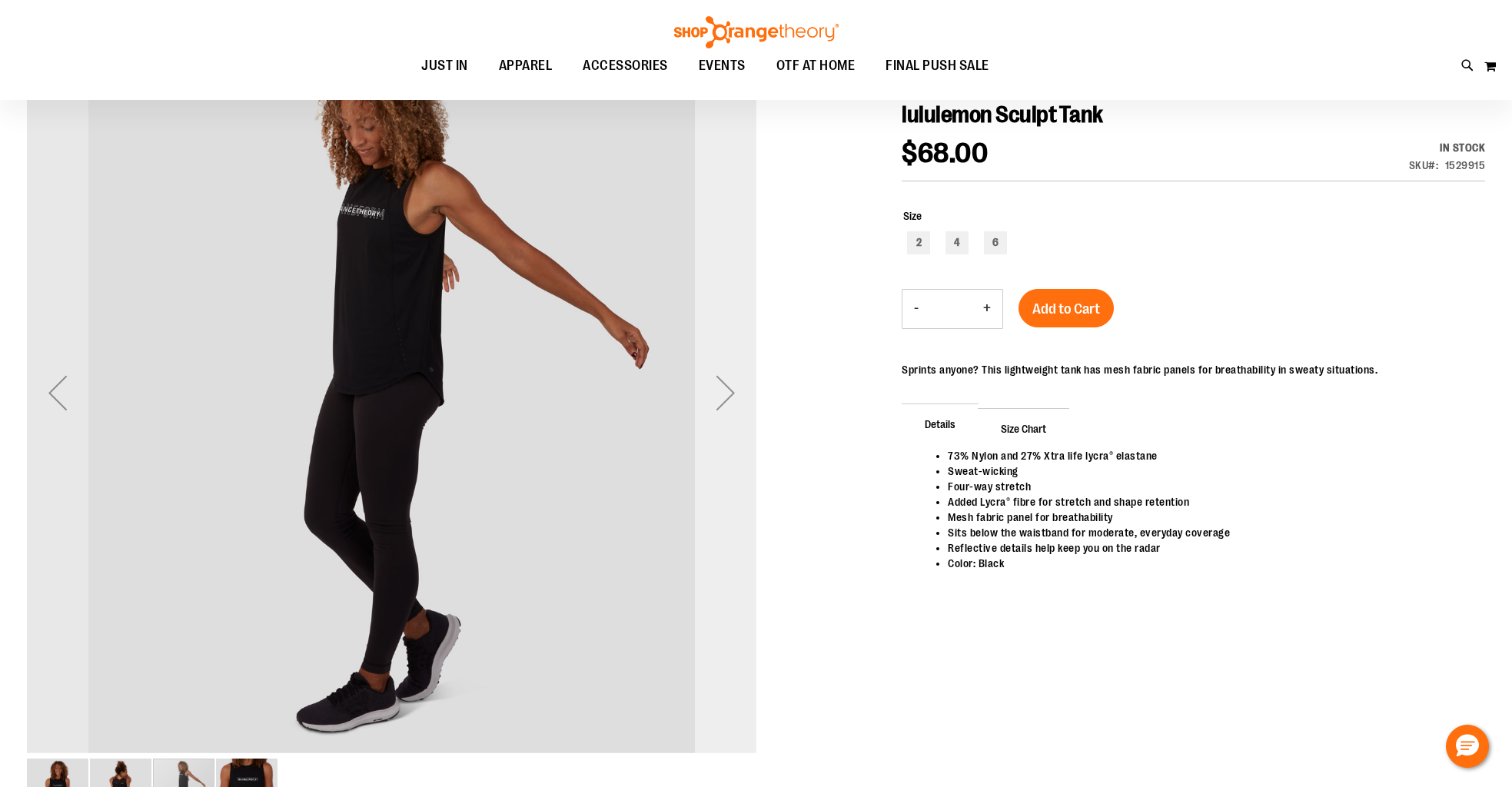
click at [725, 391] on div "Next" at bounding box center [726, 393] width 62 height 62
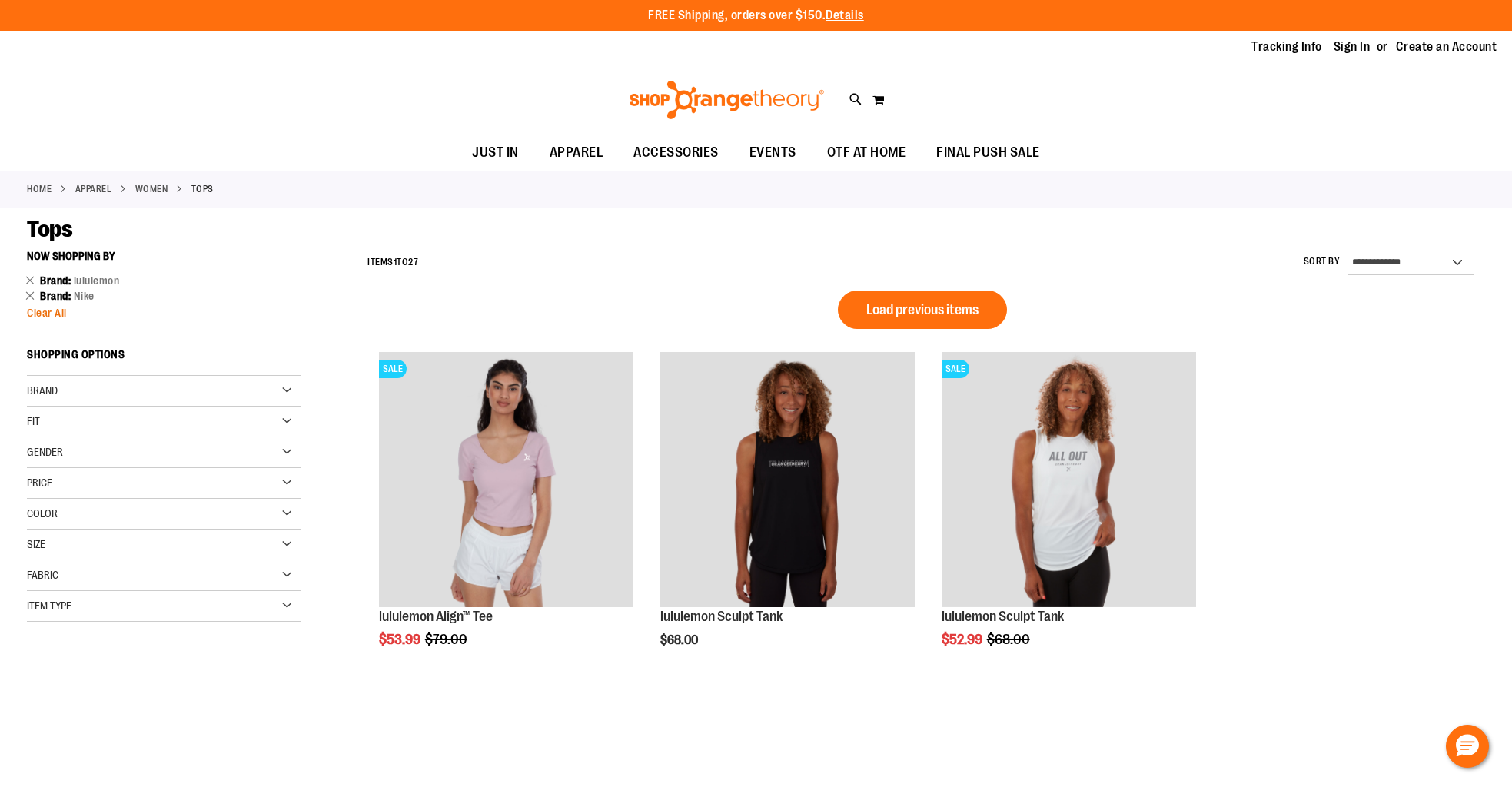
click at [50, 312] on span "Clear All" at bounding box center [47, 313] width 40 height 12
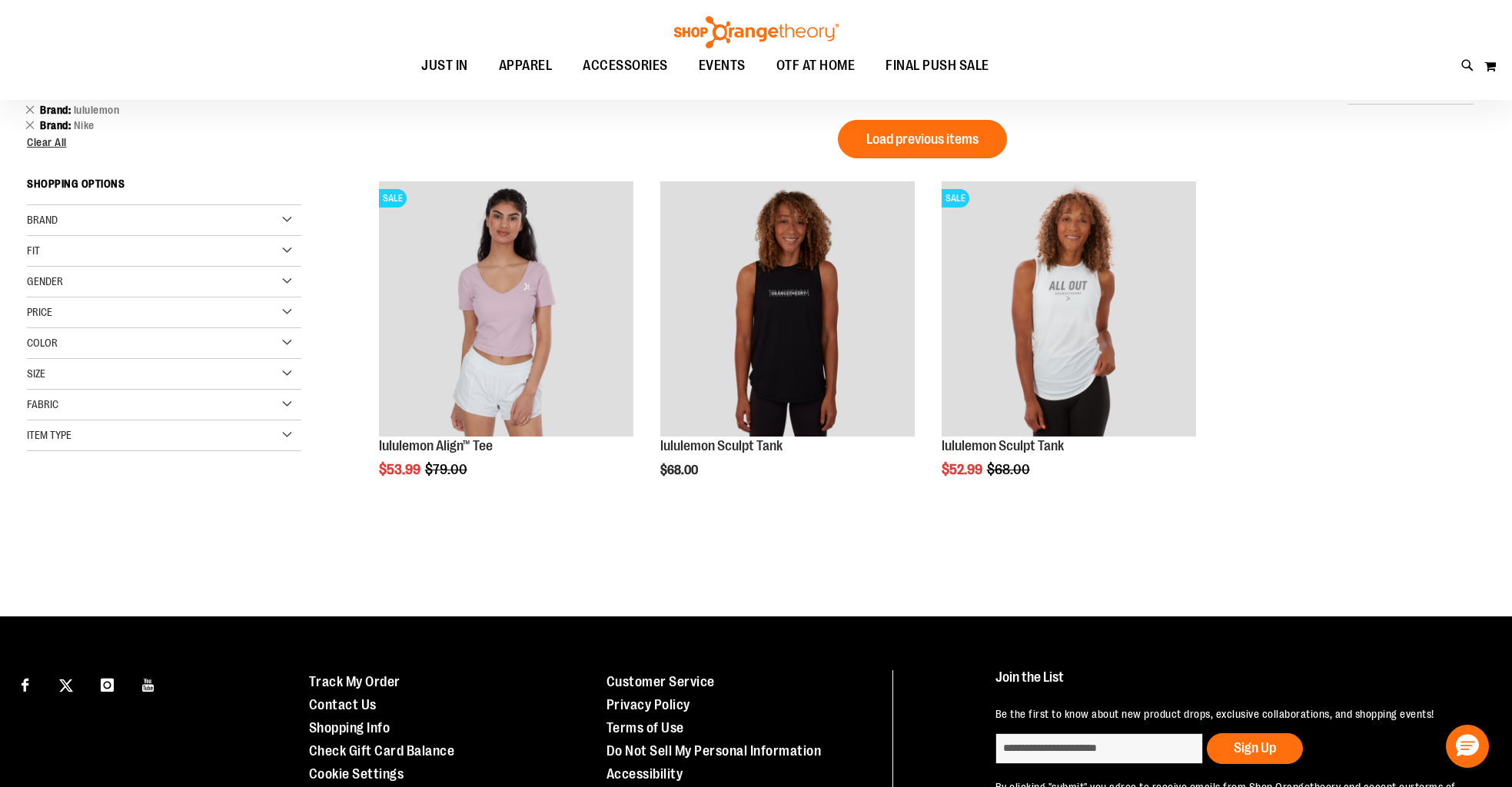
scroll to position [117, 0]
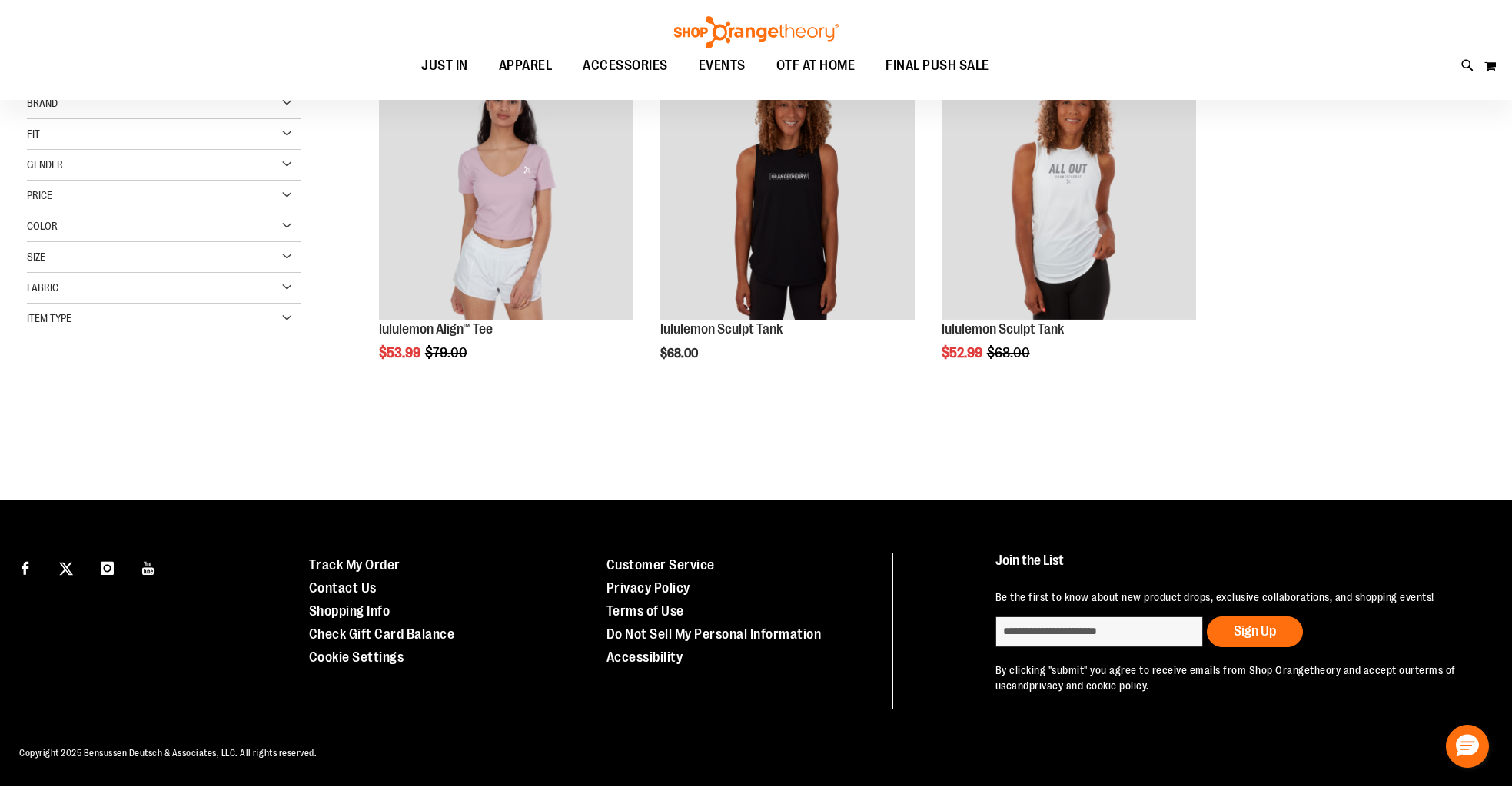
click at [160, 107] on div "Brand" at bounding box center [164, 104] width 274 height 31
click at [34, 168] on link "Orangetheory" at bounding box center [155, 166] width 264 height 16
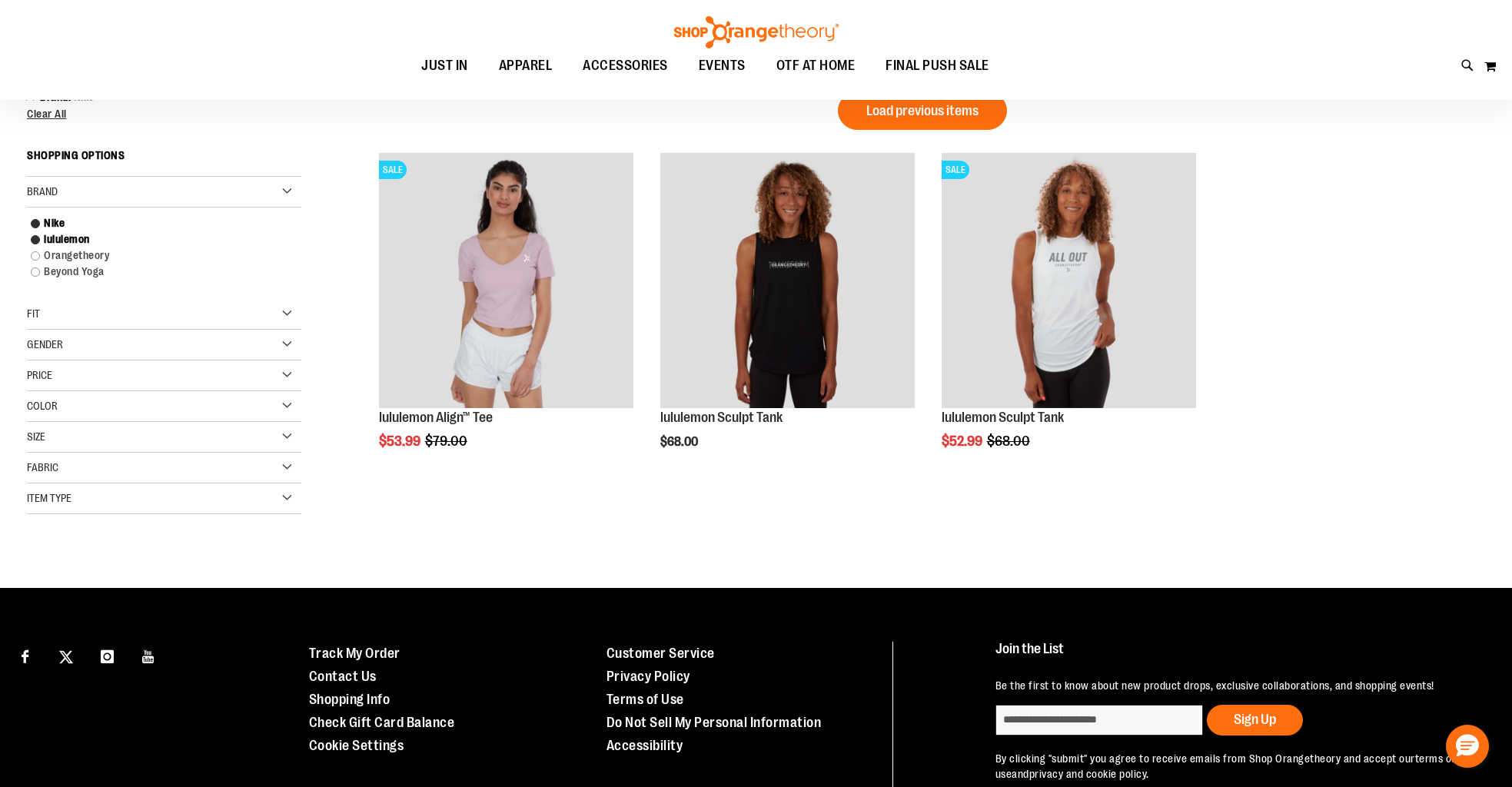
scroll to position [0, 0]
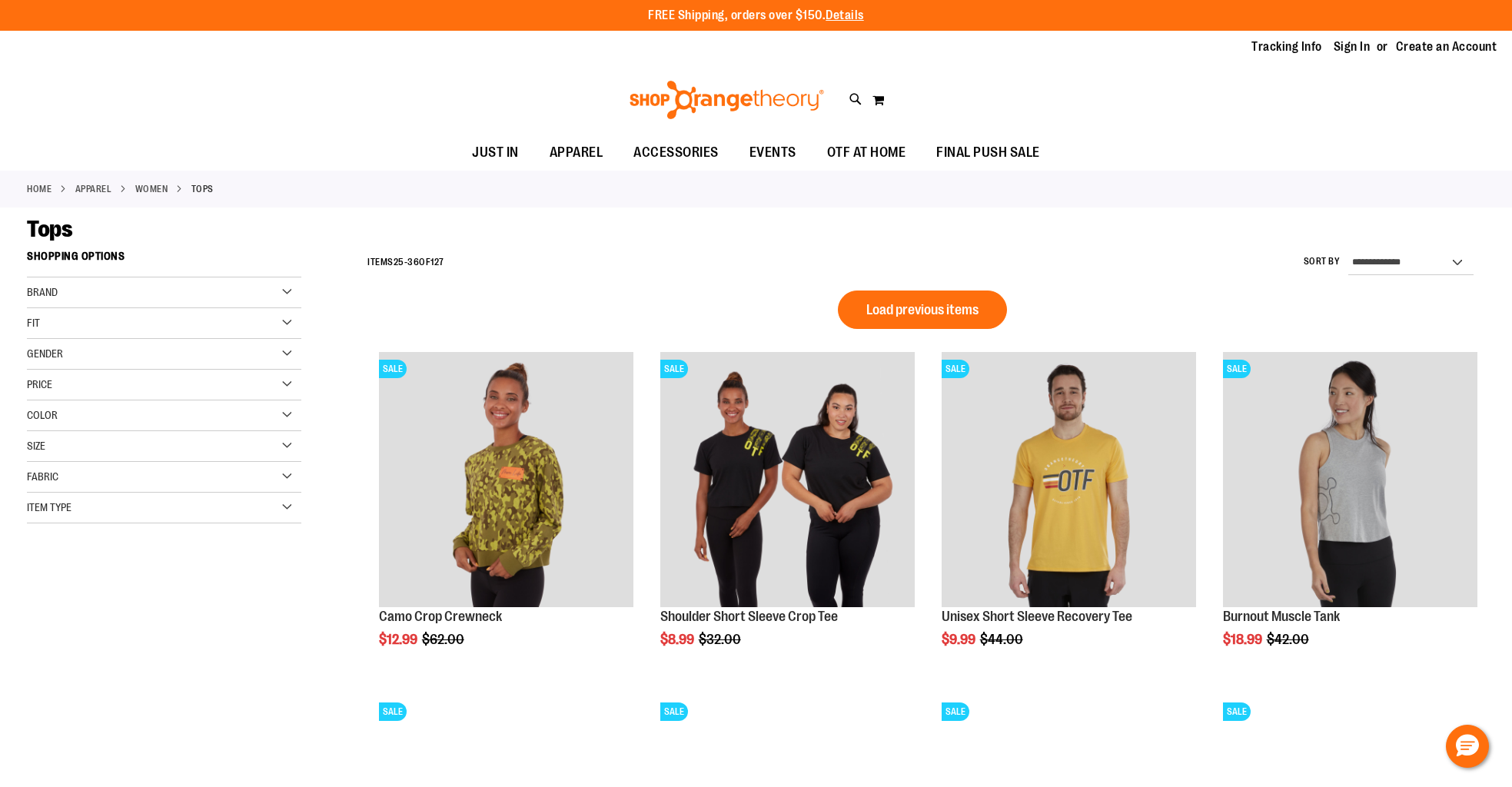
click at [58, 291] on span "Brand" at bounding box center [42, 292] width 31 height 12
click at [39, 355] on link "Orangetheory" at bounding box center [155, 356] width 264 height 16
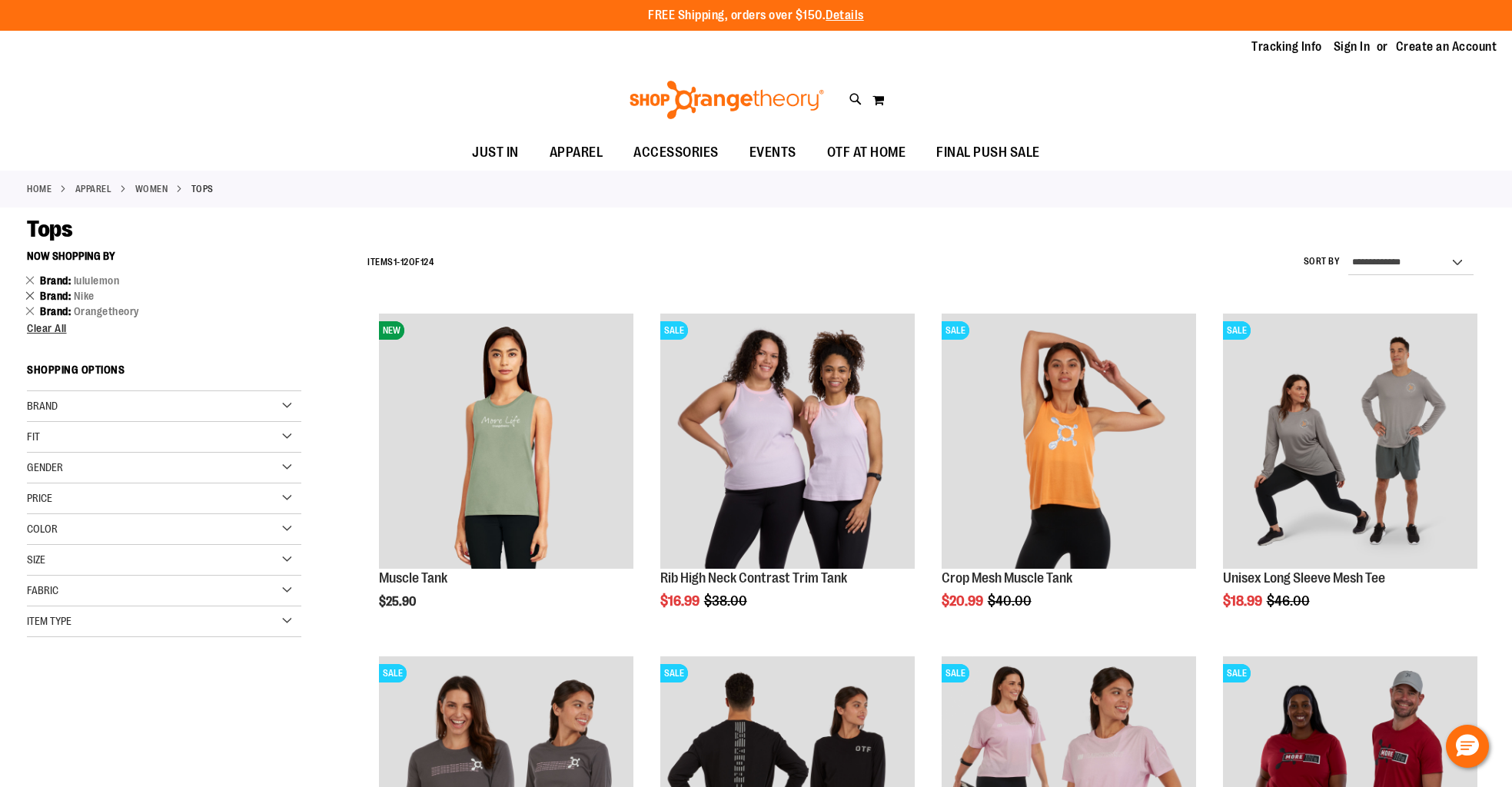
click at [33, 296] on link "Remove This Item" at bounding box center [30, 295] width 10 height 15
click at [30, 279] on link "Remove This Item" at bounding box center [30, 280] width 10 height 15
click at [29, 281] on link "Remove This Item" at bounding box center [30, 280] width 10 height 15
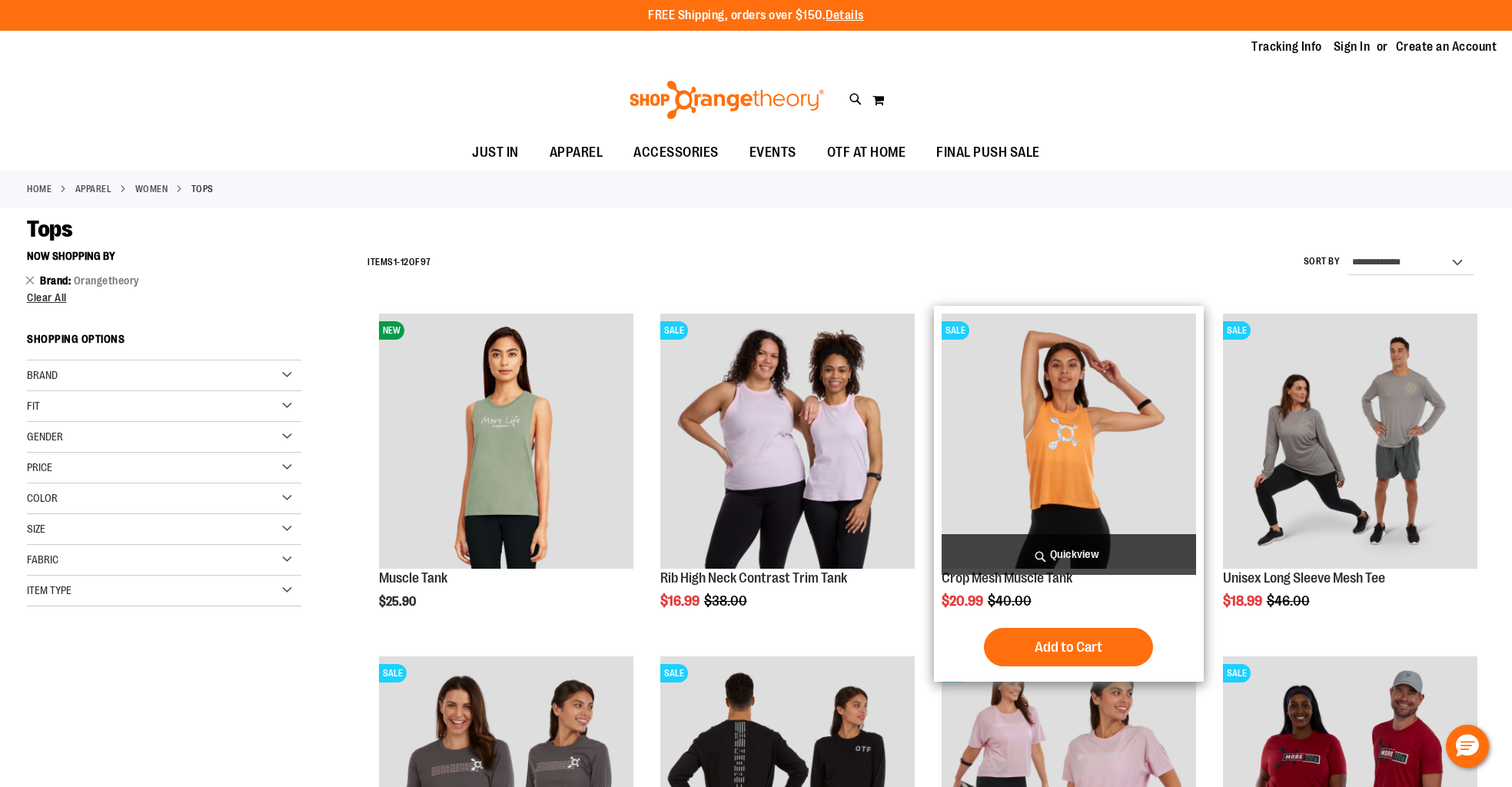
click at [1066, 464] on div "SALE Crop Mesh Muscle Tank $20.99 Regular Price $40.00 Quickview Add to Cart In…" at bounding box center [1069, 494] width 270 height 376
click at [1066, 453] on img "product" at bounding box center [1069, 441] width 254 height 254
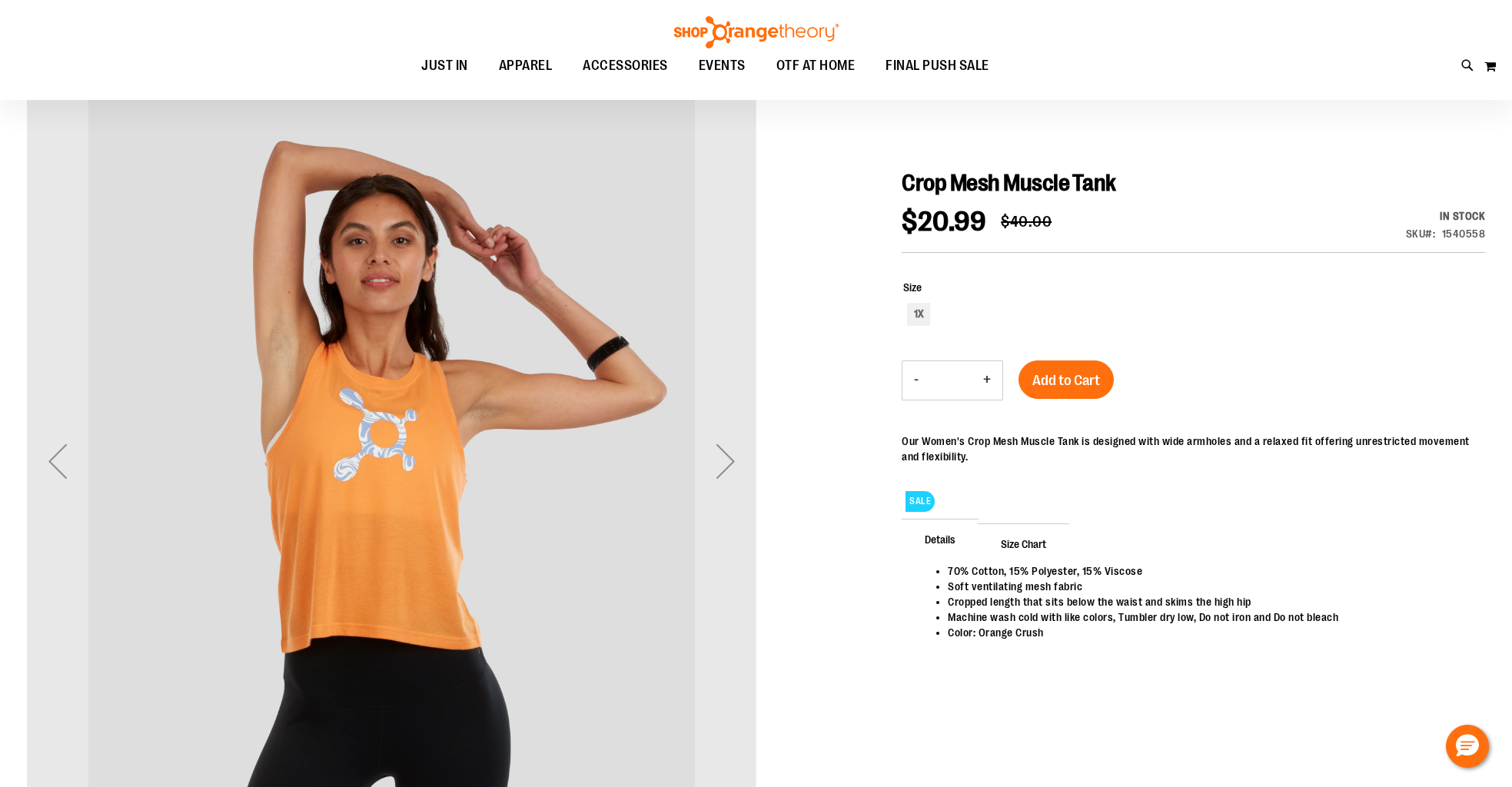
scroll to position [128, 0]
click at [724, 466] on div "Next" at bounding box center [726, 460] width 62 height 62
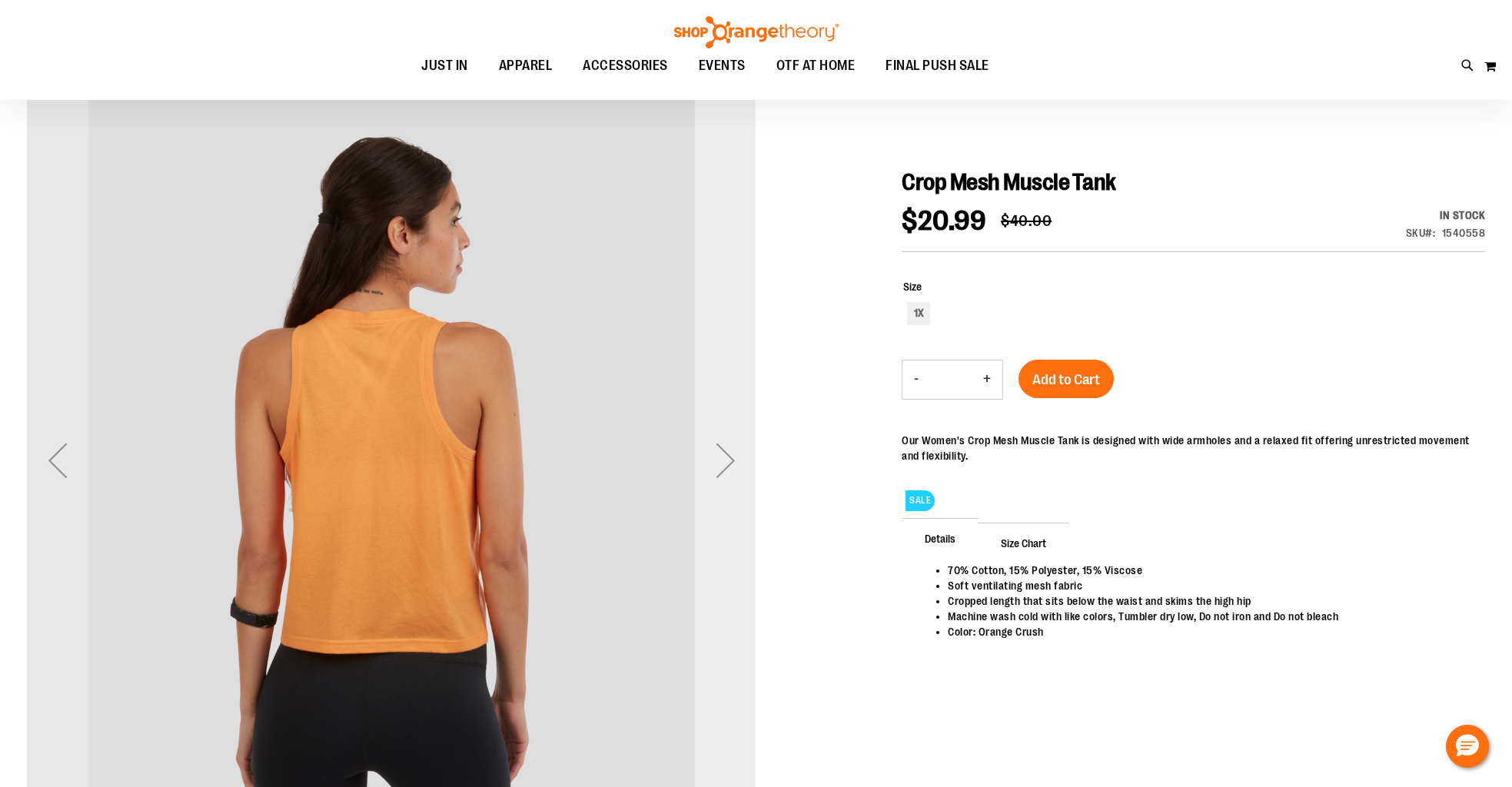
click at [724, 466] on div "Next" at bounding box center [726, 460] width 62 height 62
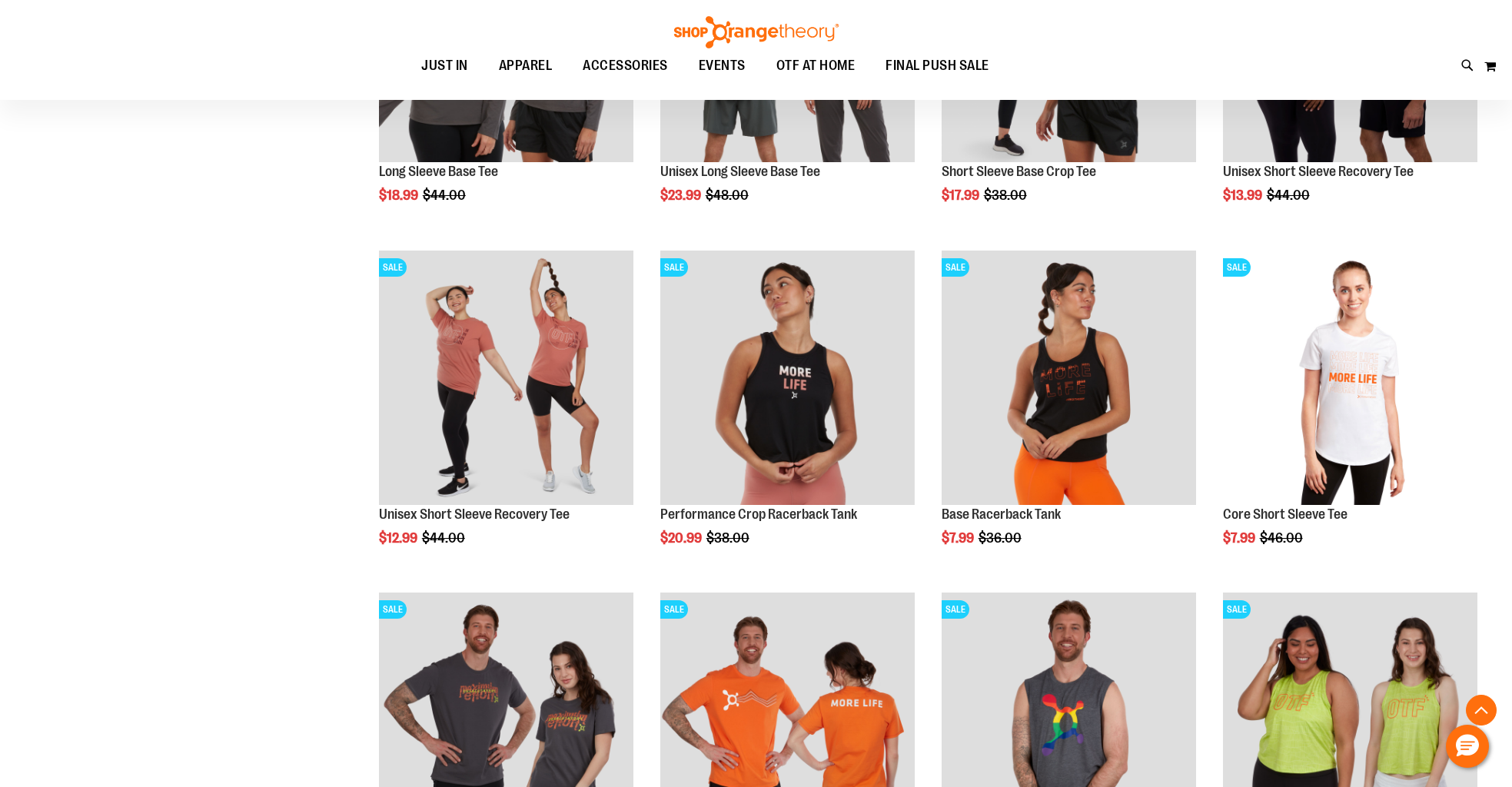
scroll to position [747, 0]
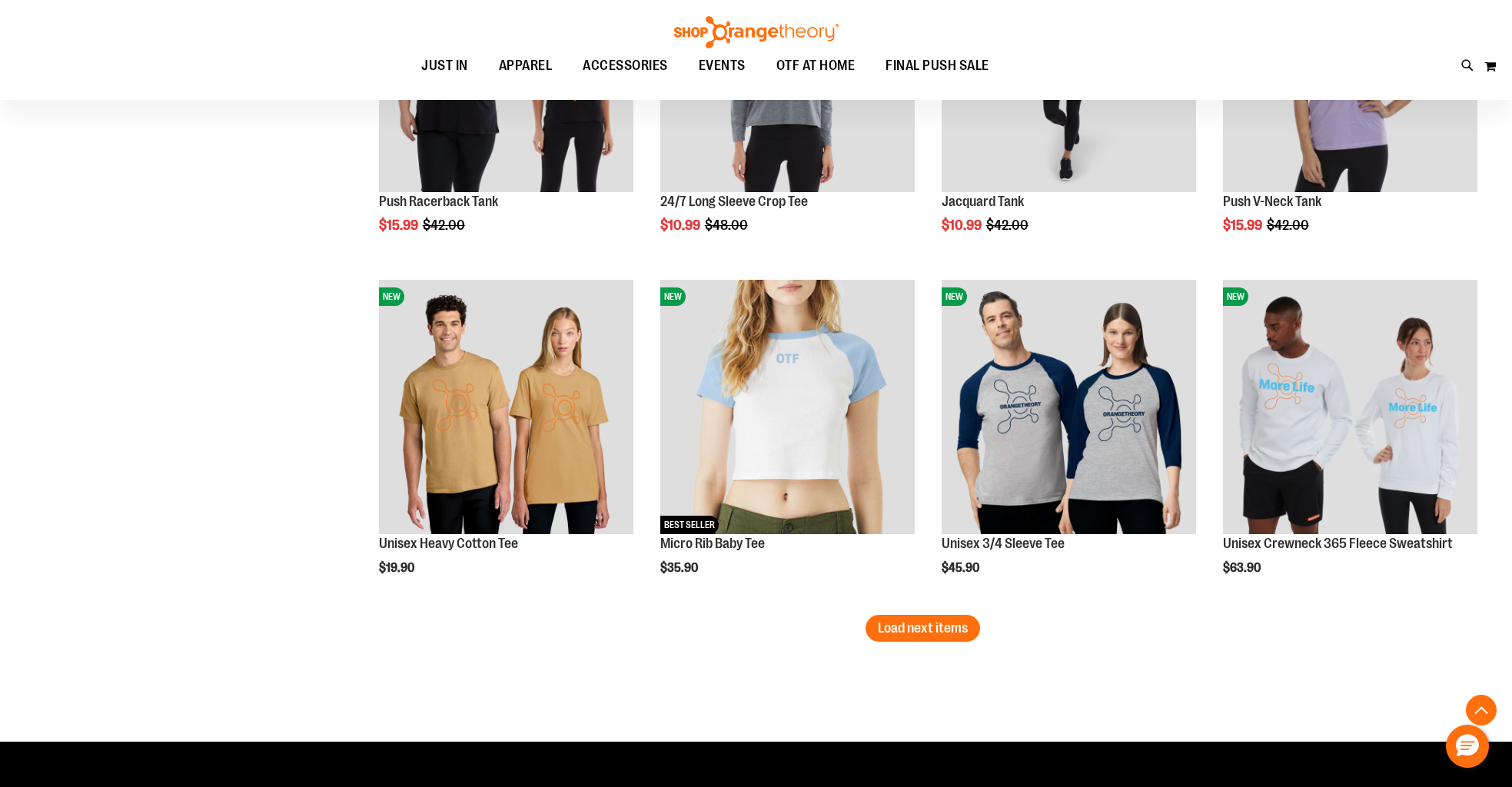
scroll to position [2775, 0]
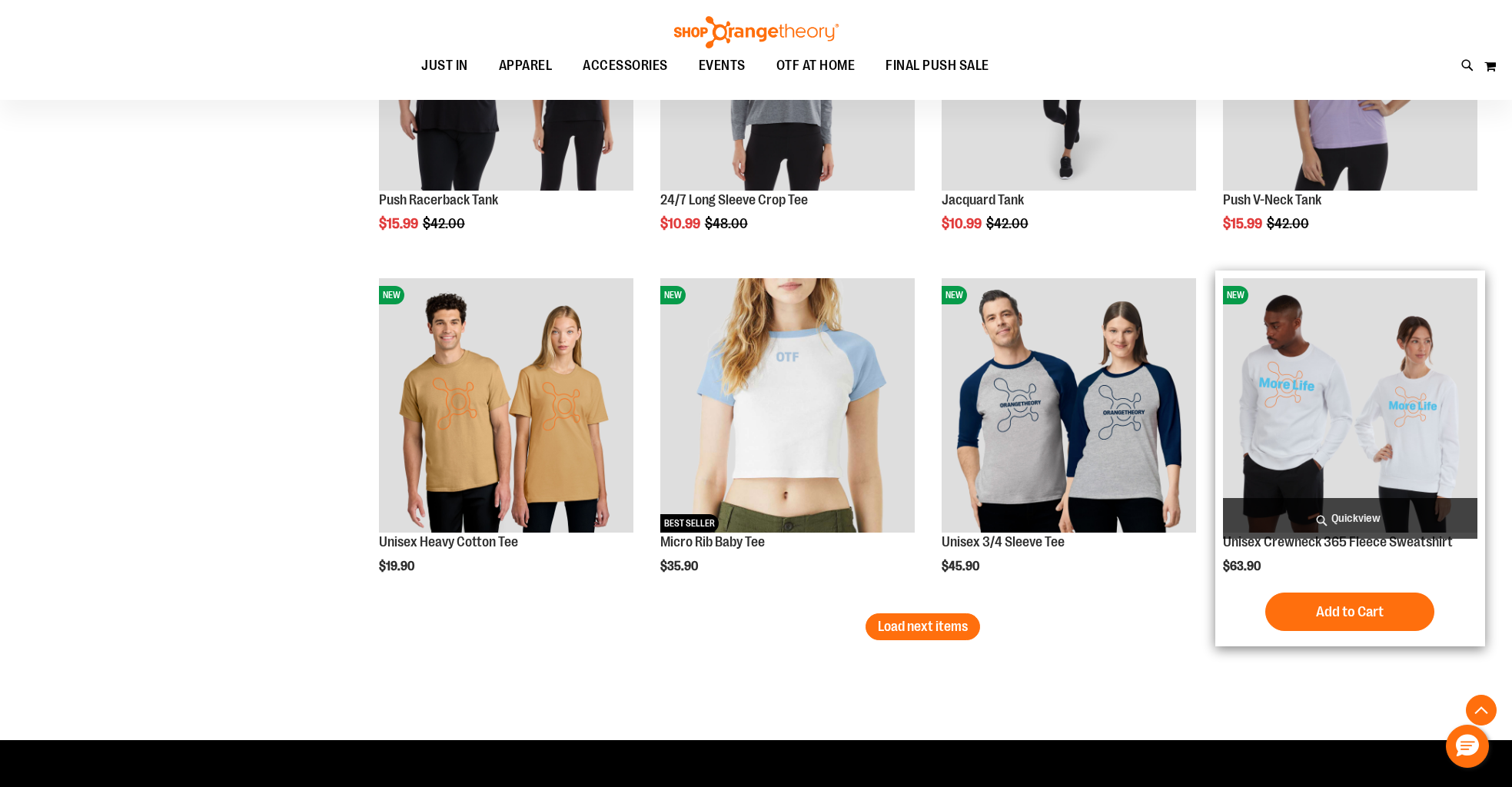
click at [1387, 466] on img "product" at bounding box center [1351, 405] width 254 height 254
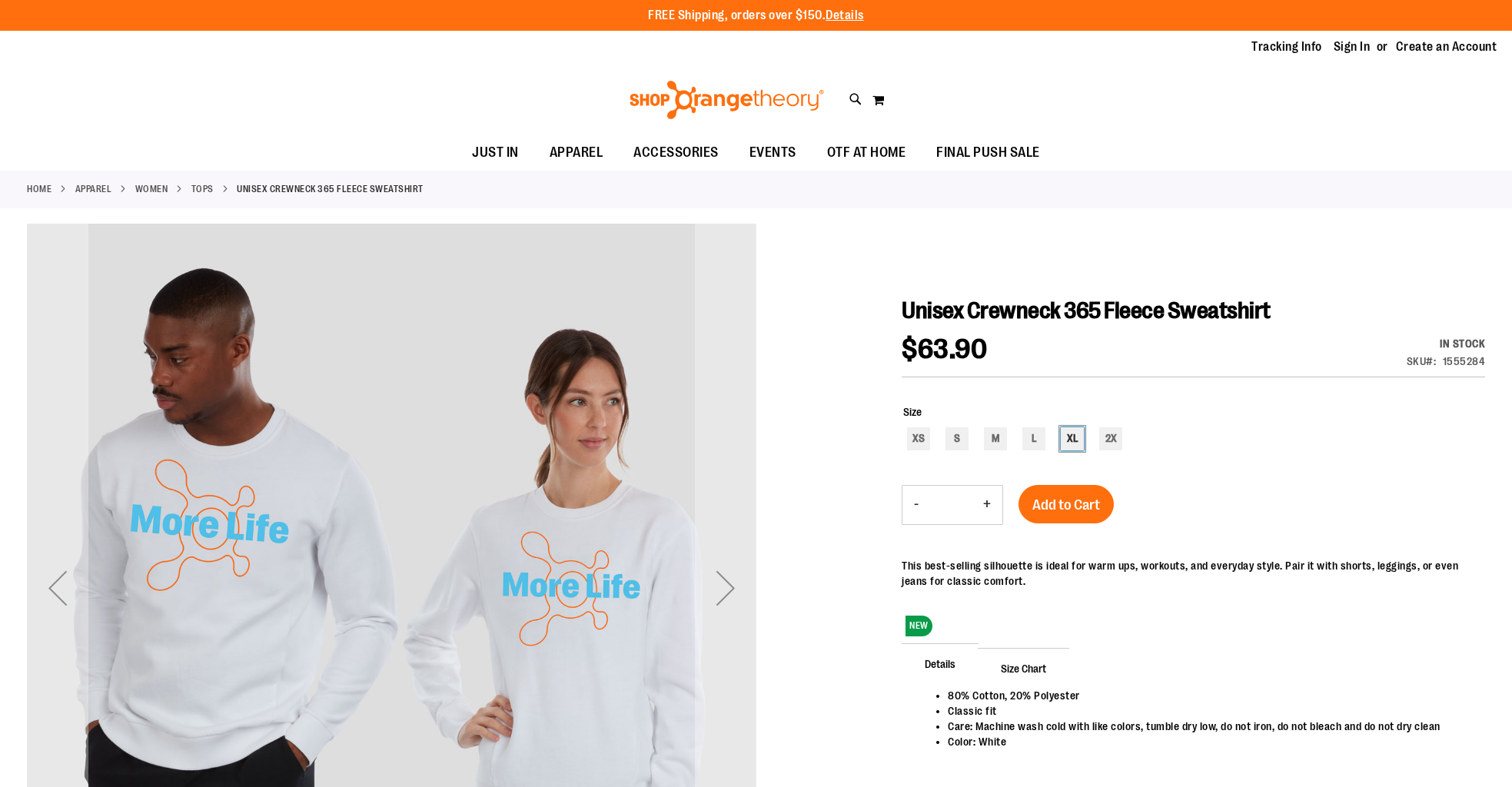
click at [1069, 446] on div "XL" at bounding box center [1073, 439] width 23 height 23
type input "***"
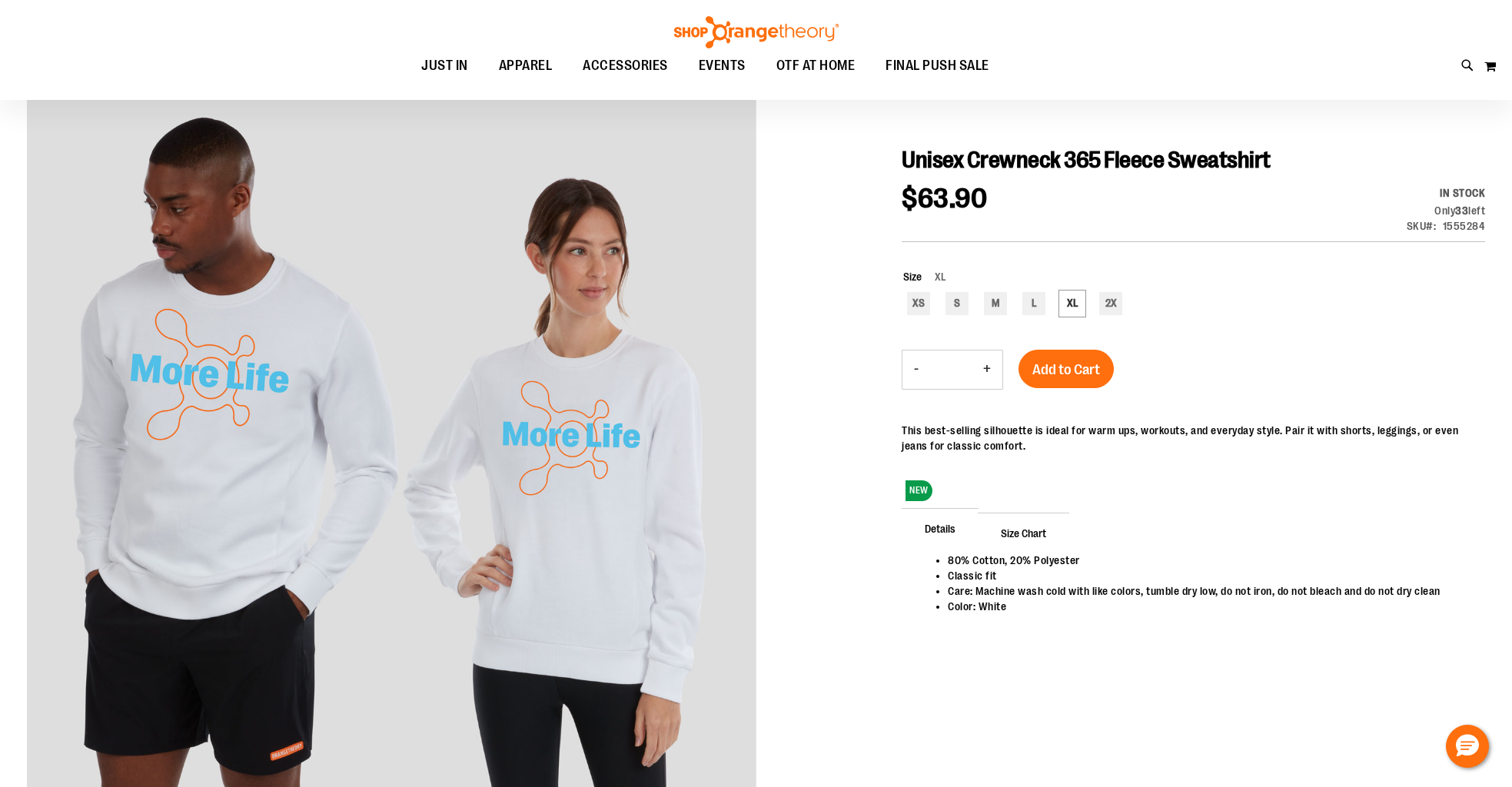
scroll to position [152, 0]
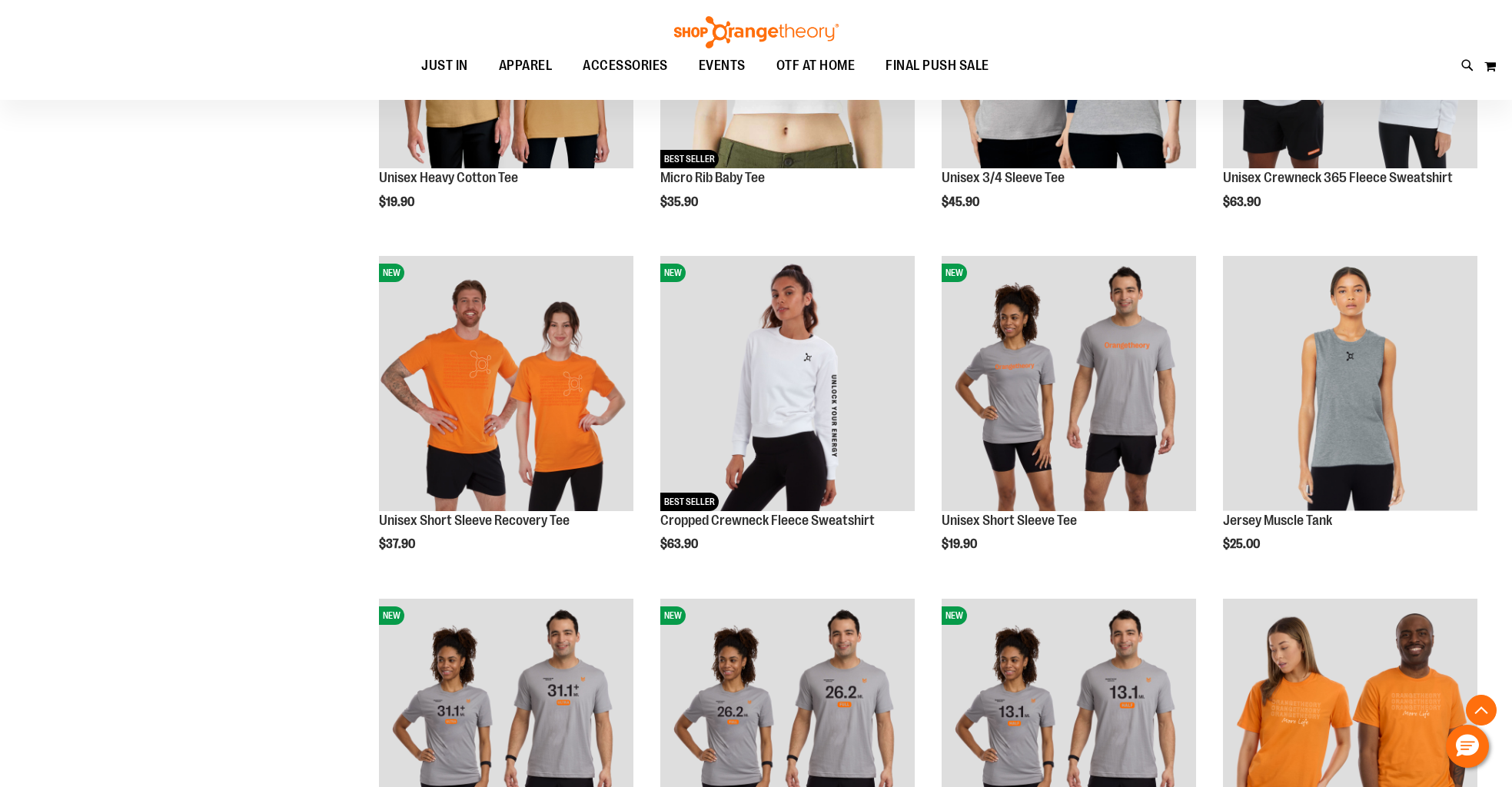
scroll to position [1127, 0]
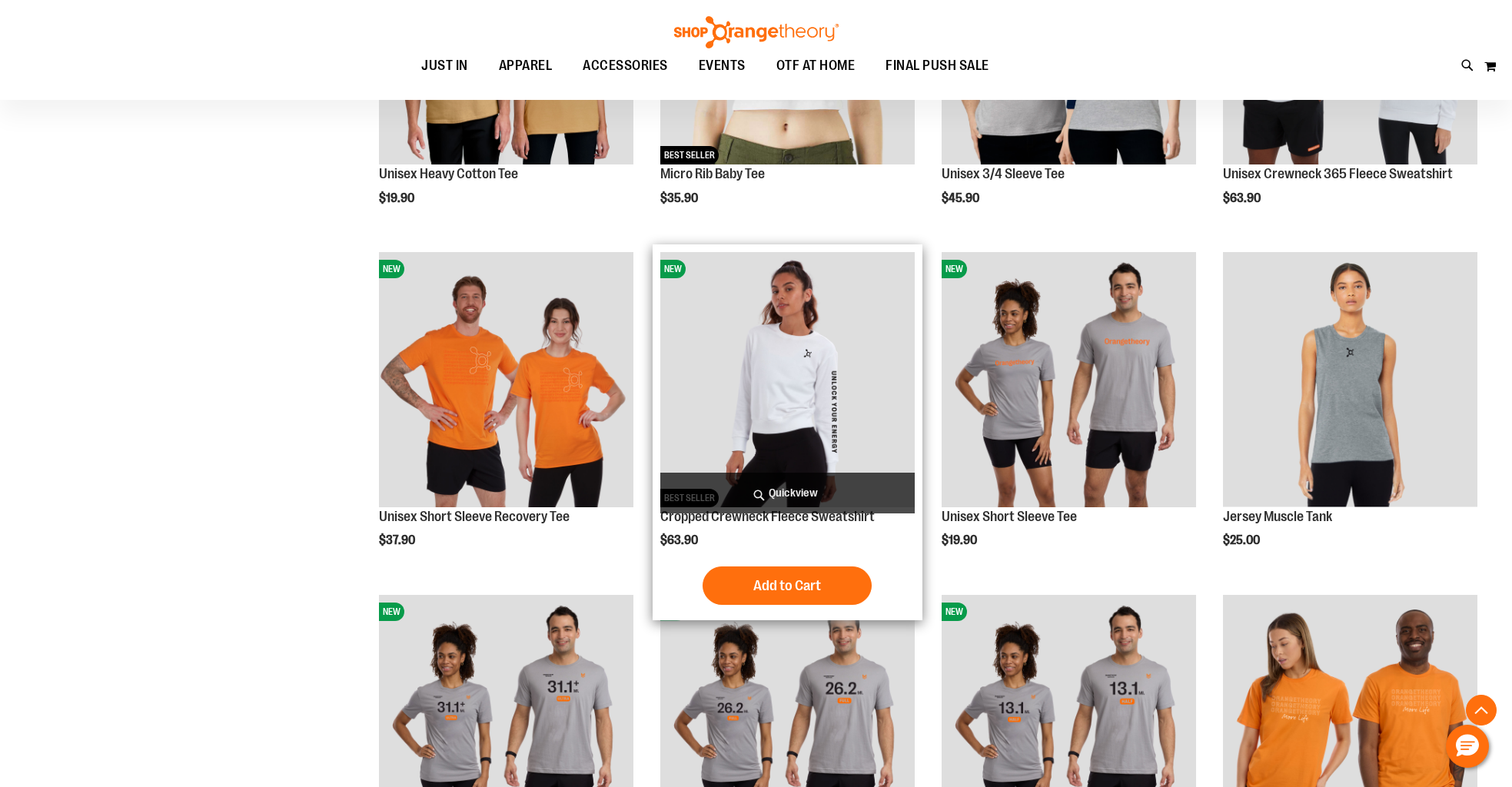
click at [734, 345] on img "product" at bounding box center [788, 379] width 254 height 254
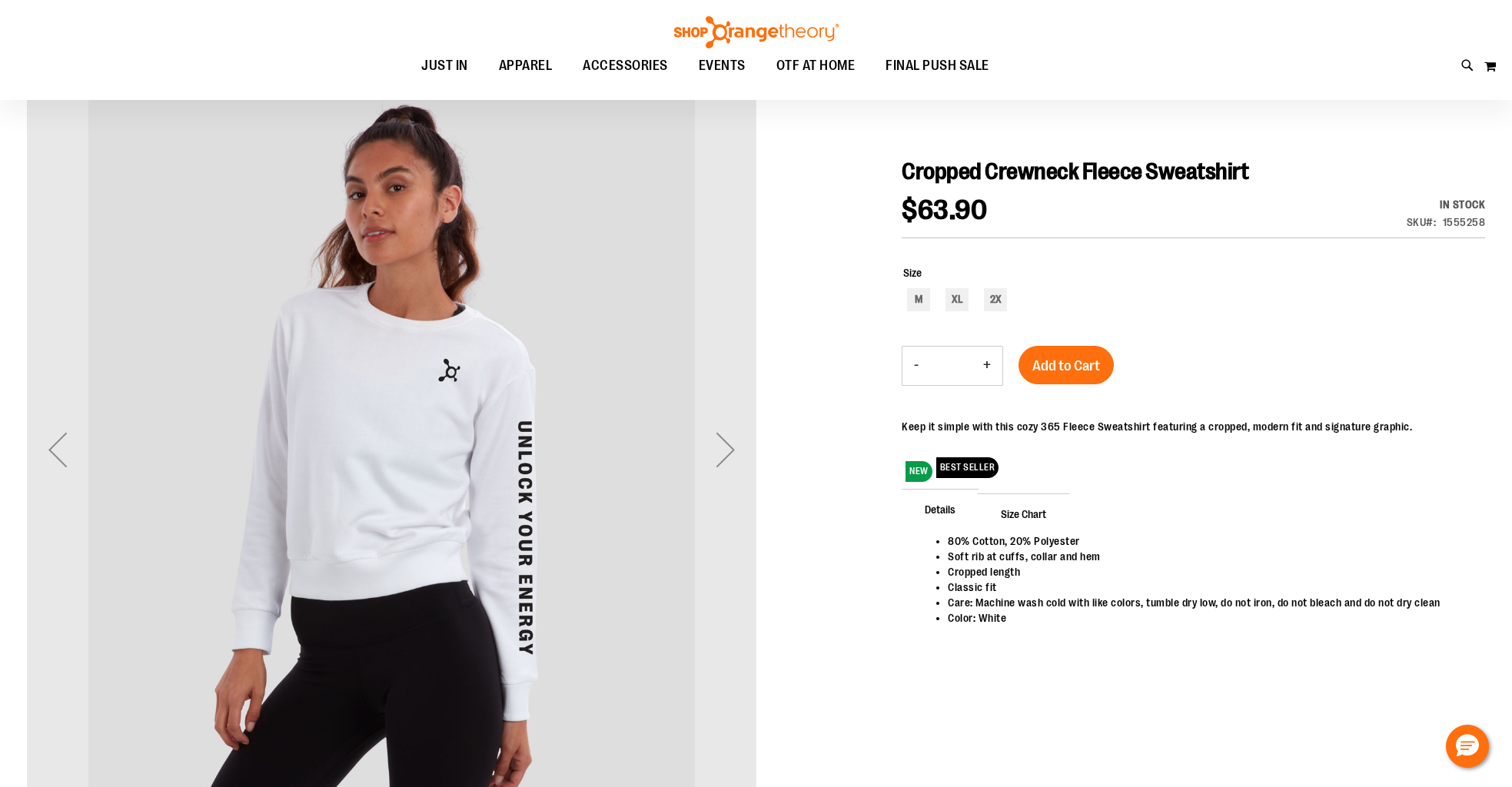
scroll to position [166, 0]
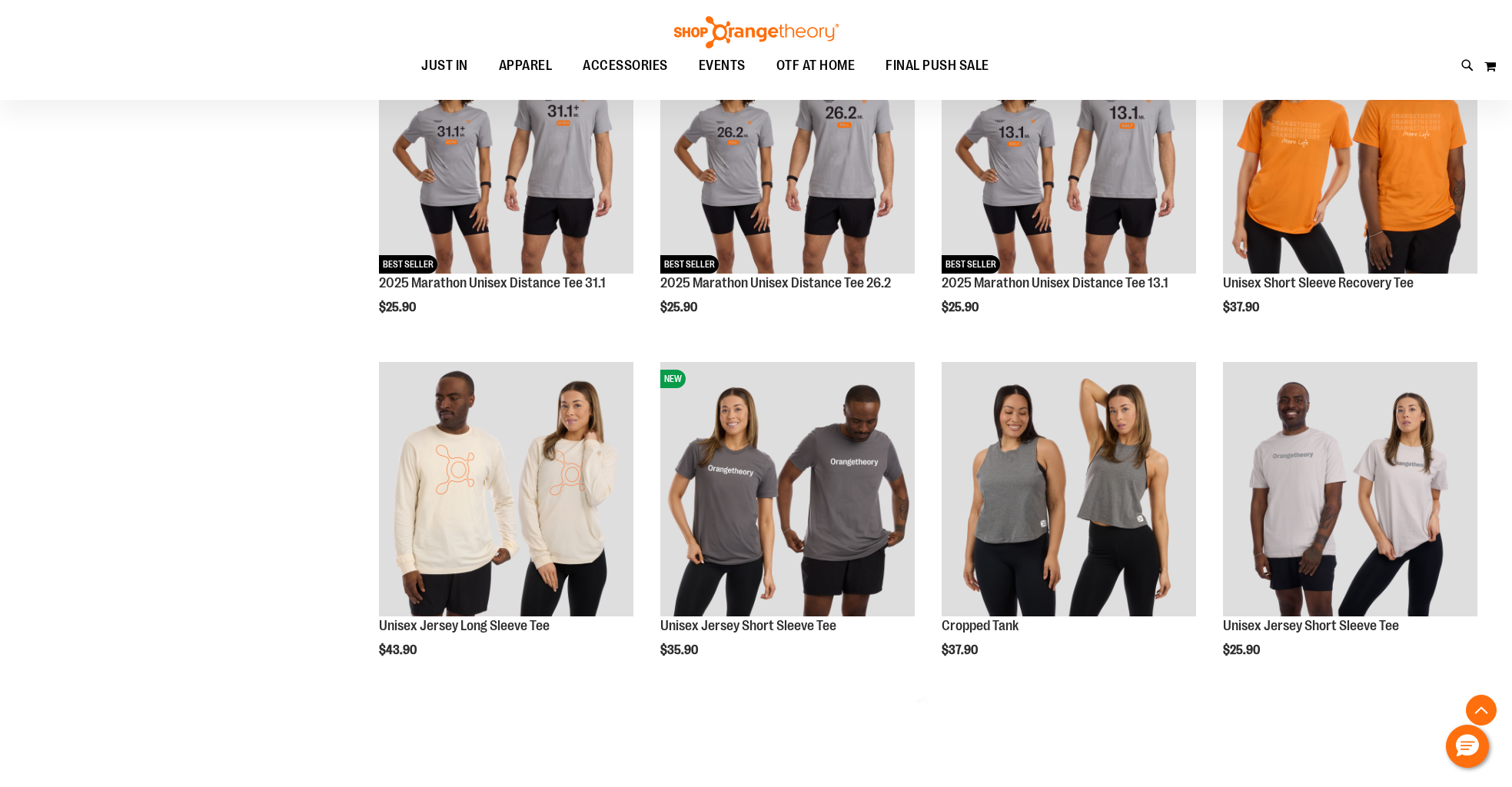
scroll to position [987, 0]
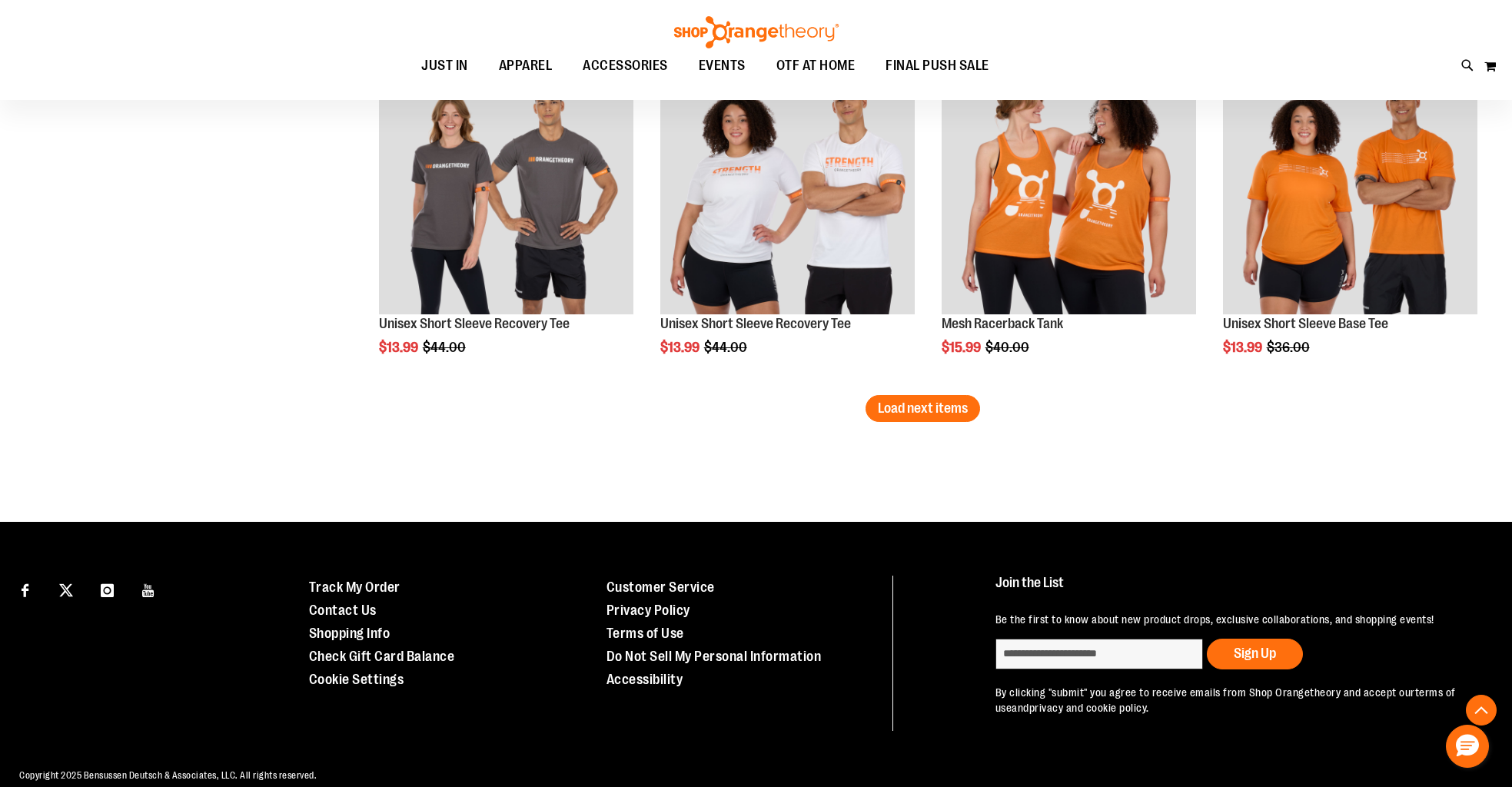
scroll to position [3053, 0]
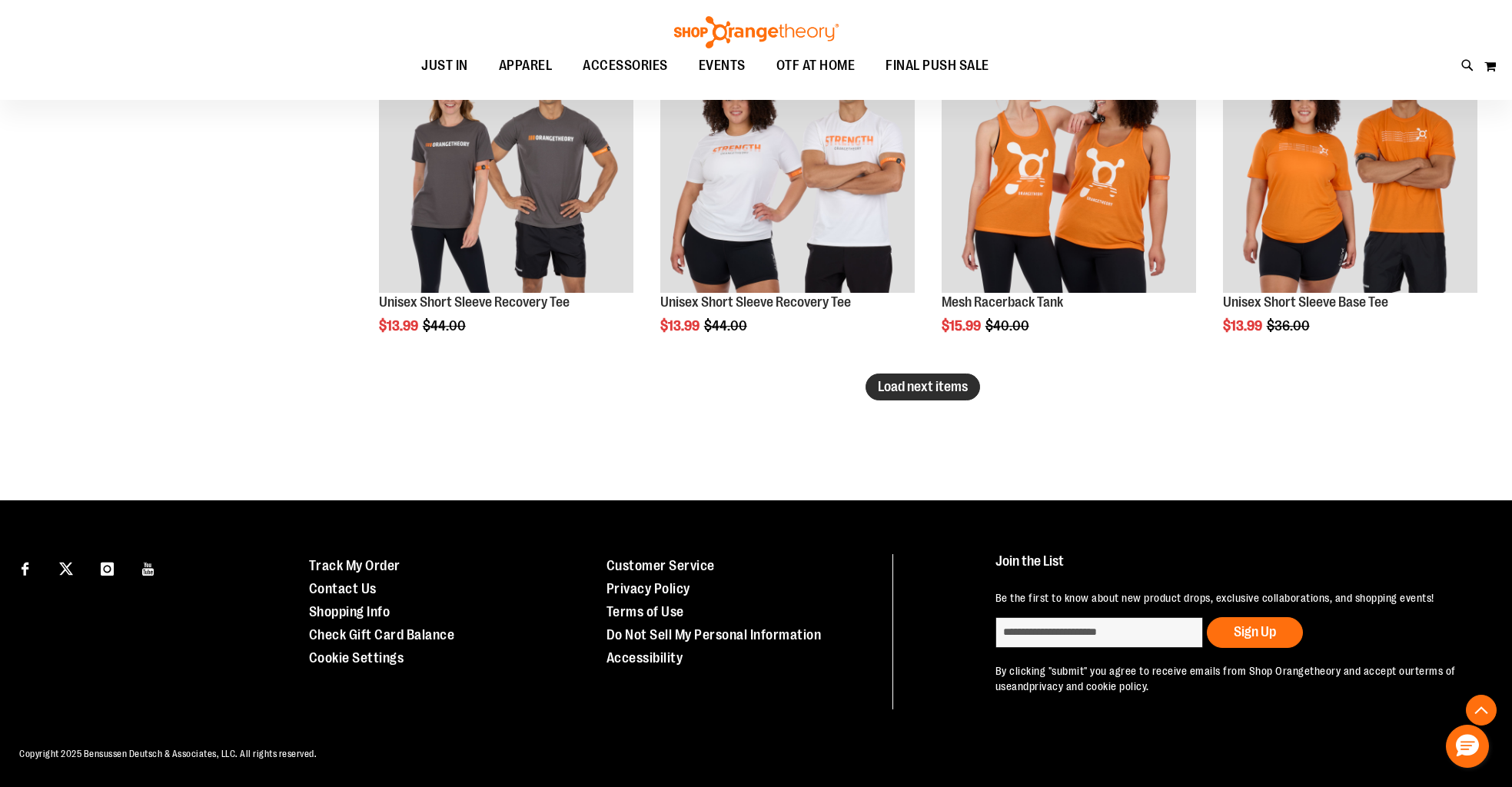
click at [923, 378] on button "Load next items" at bounding box center [923, 387] width 115 height 27
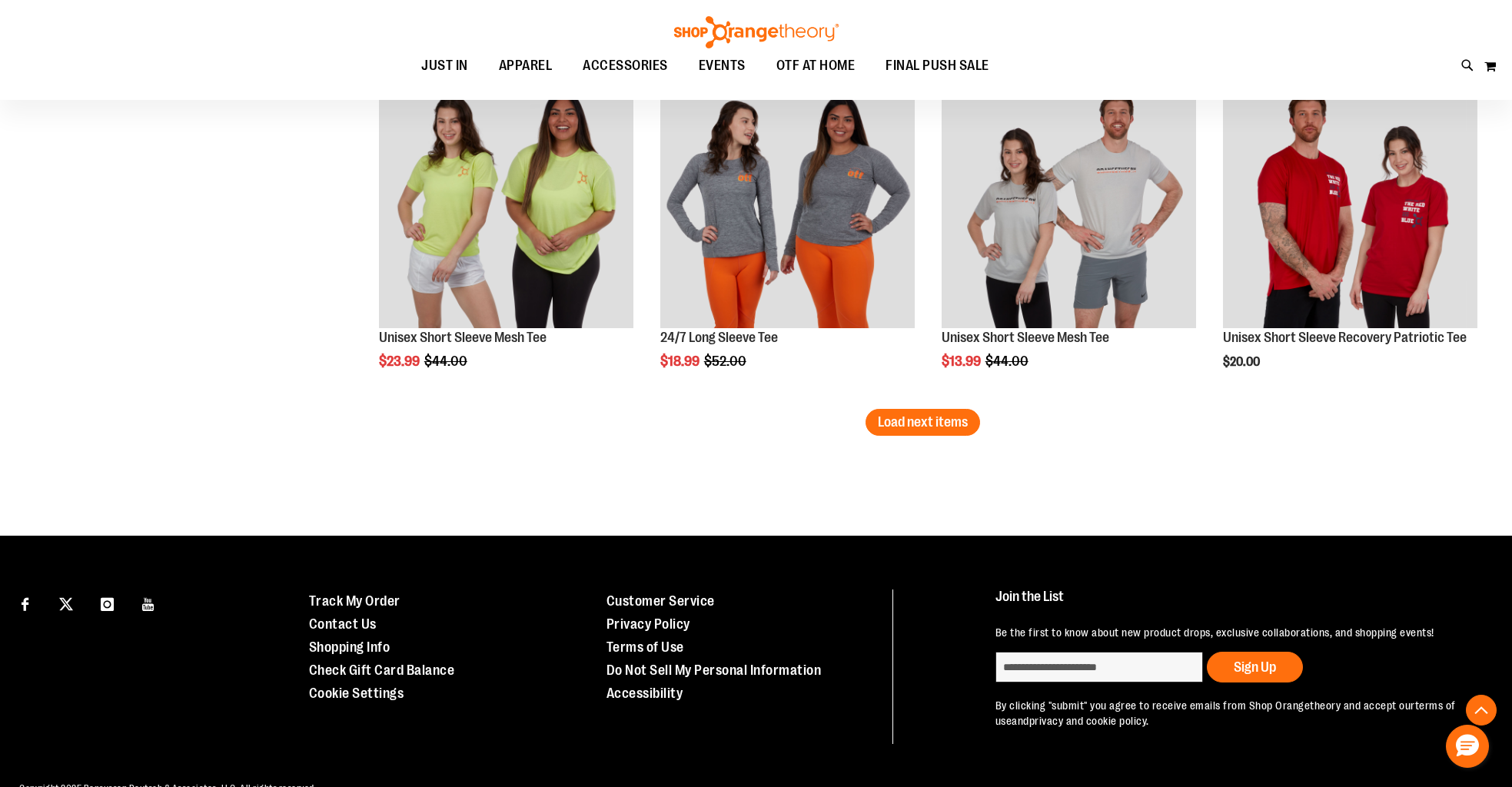
scroll to position [4081, 0]
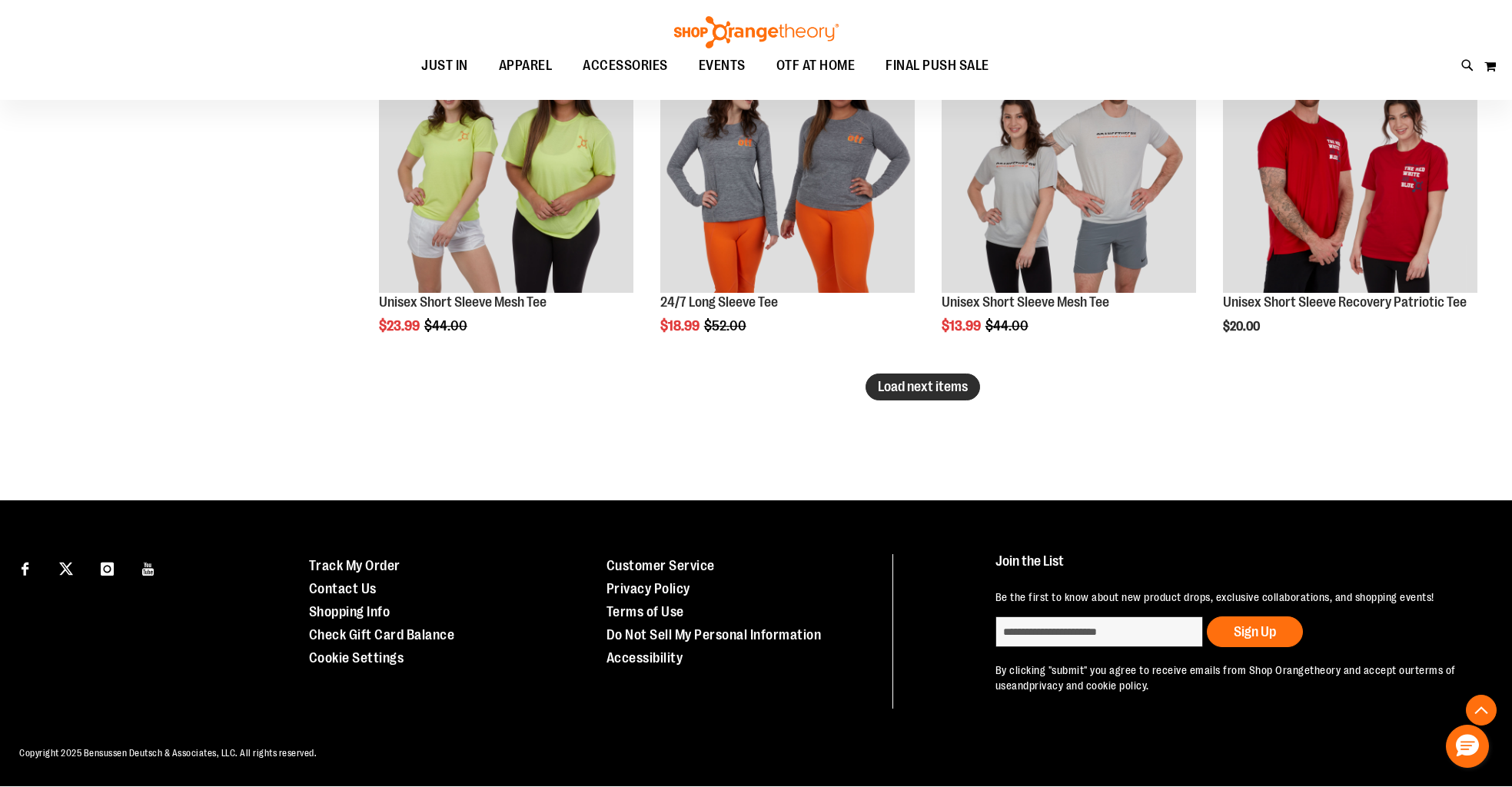
click at [914, 393] on span "Load next items" at bounding box center [923, 387] width 90 height 15
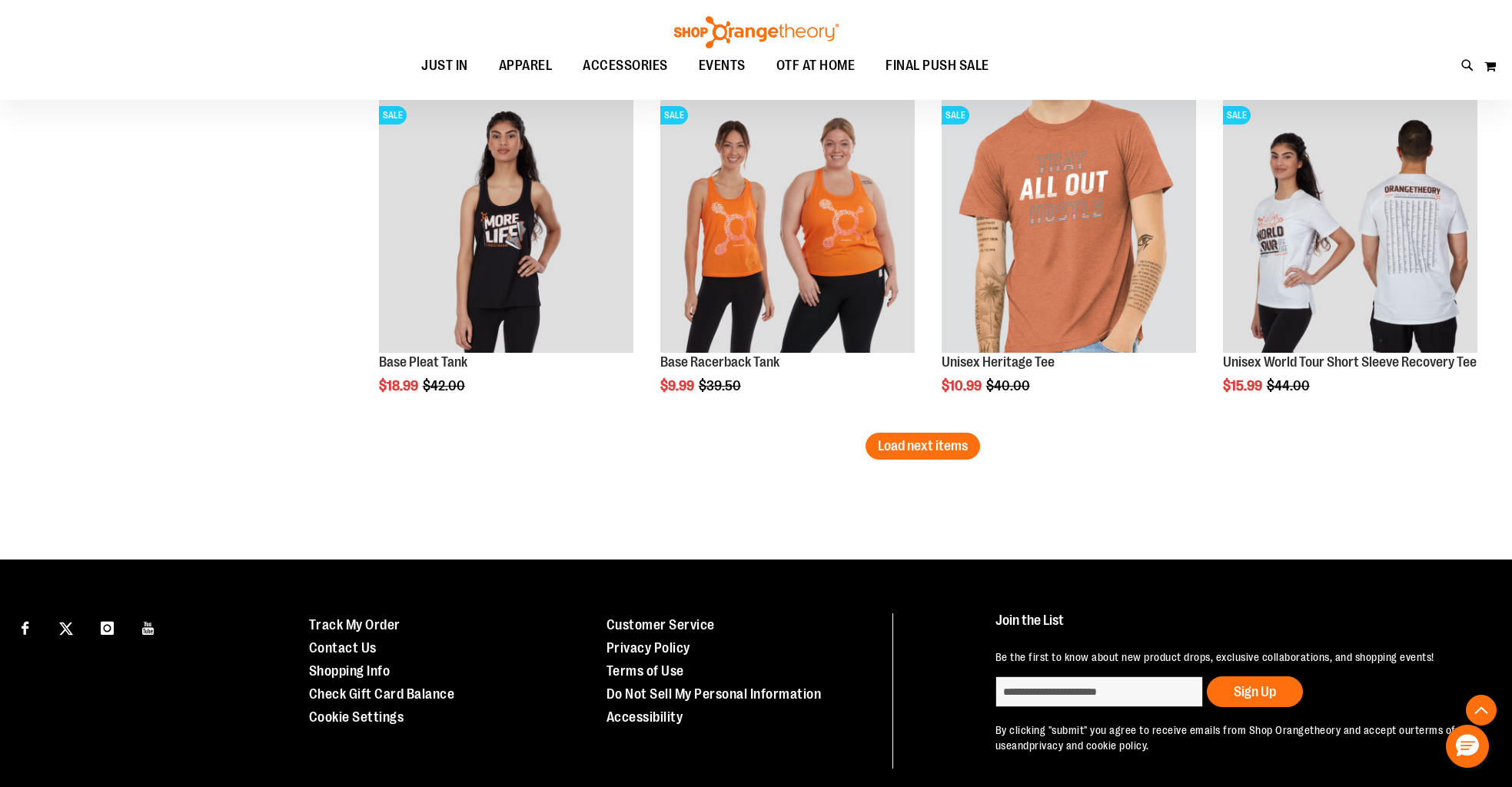
scroll to position [5057, 0]
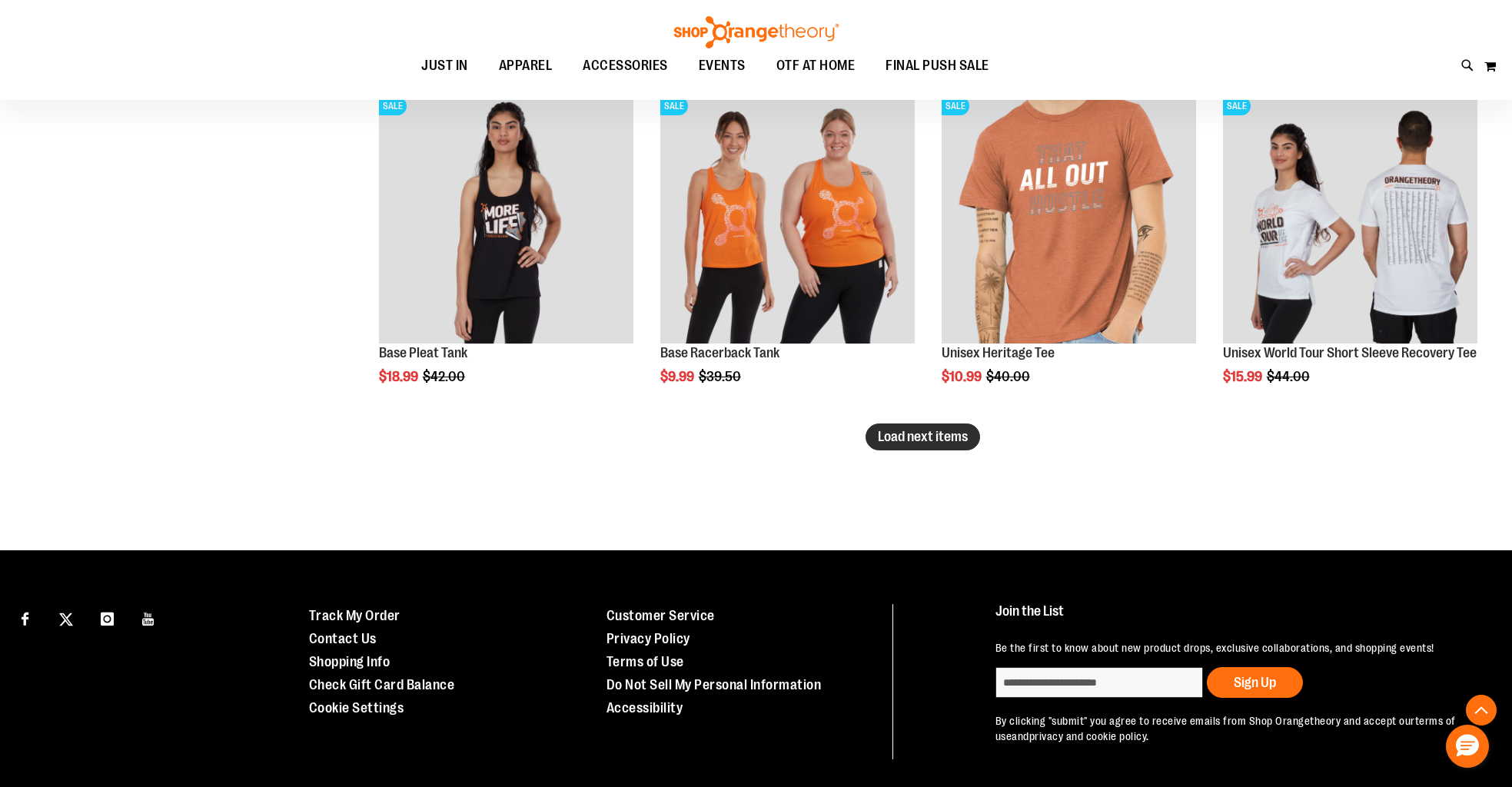
click at [931, 437] on span "Load next items" at bounding box center [923, 436] width 90 height 15
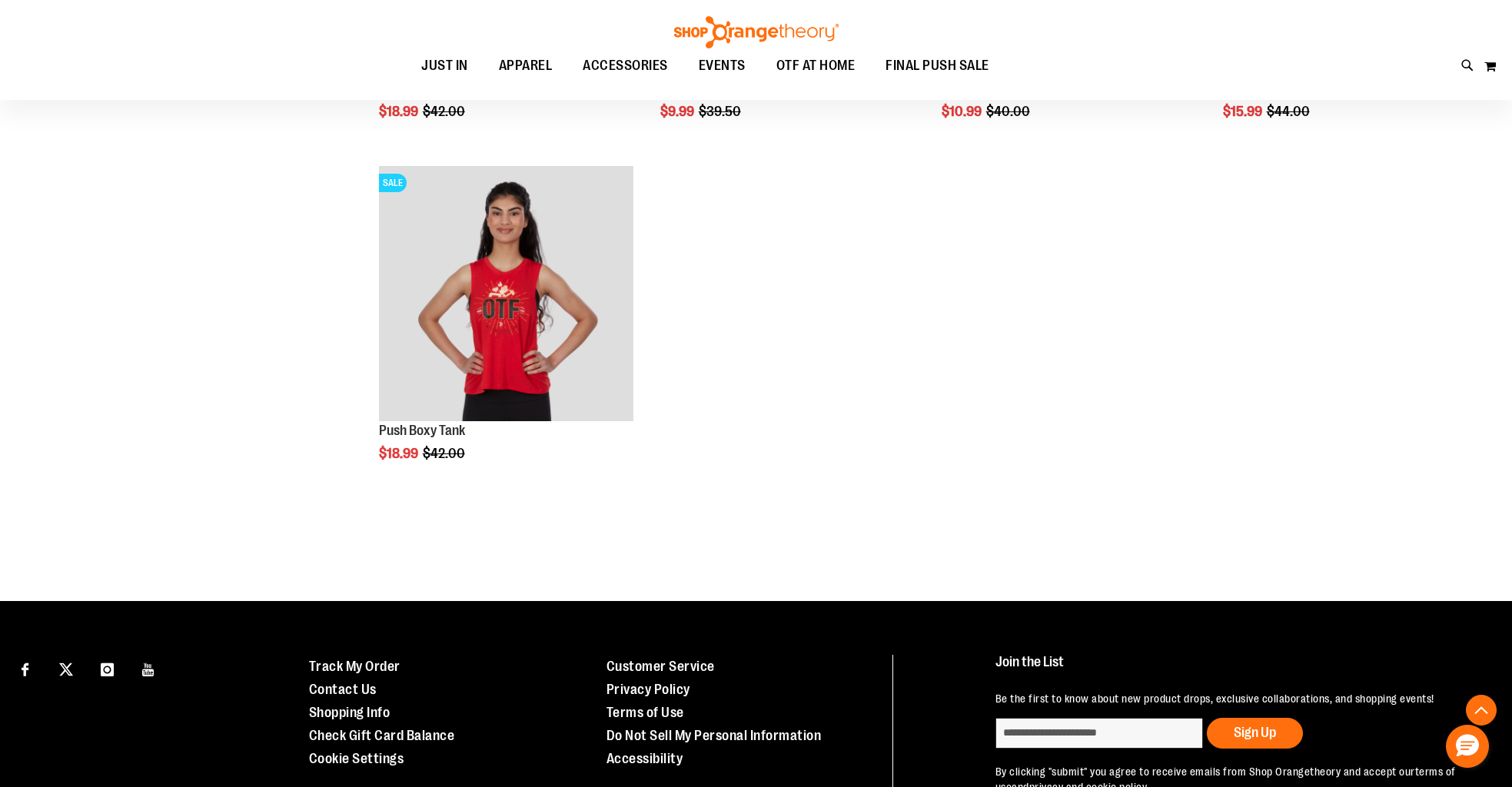
scroll to position [5332, 0]
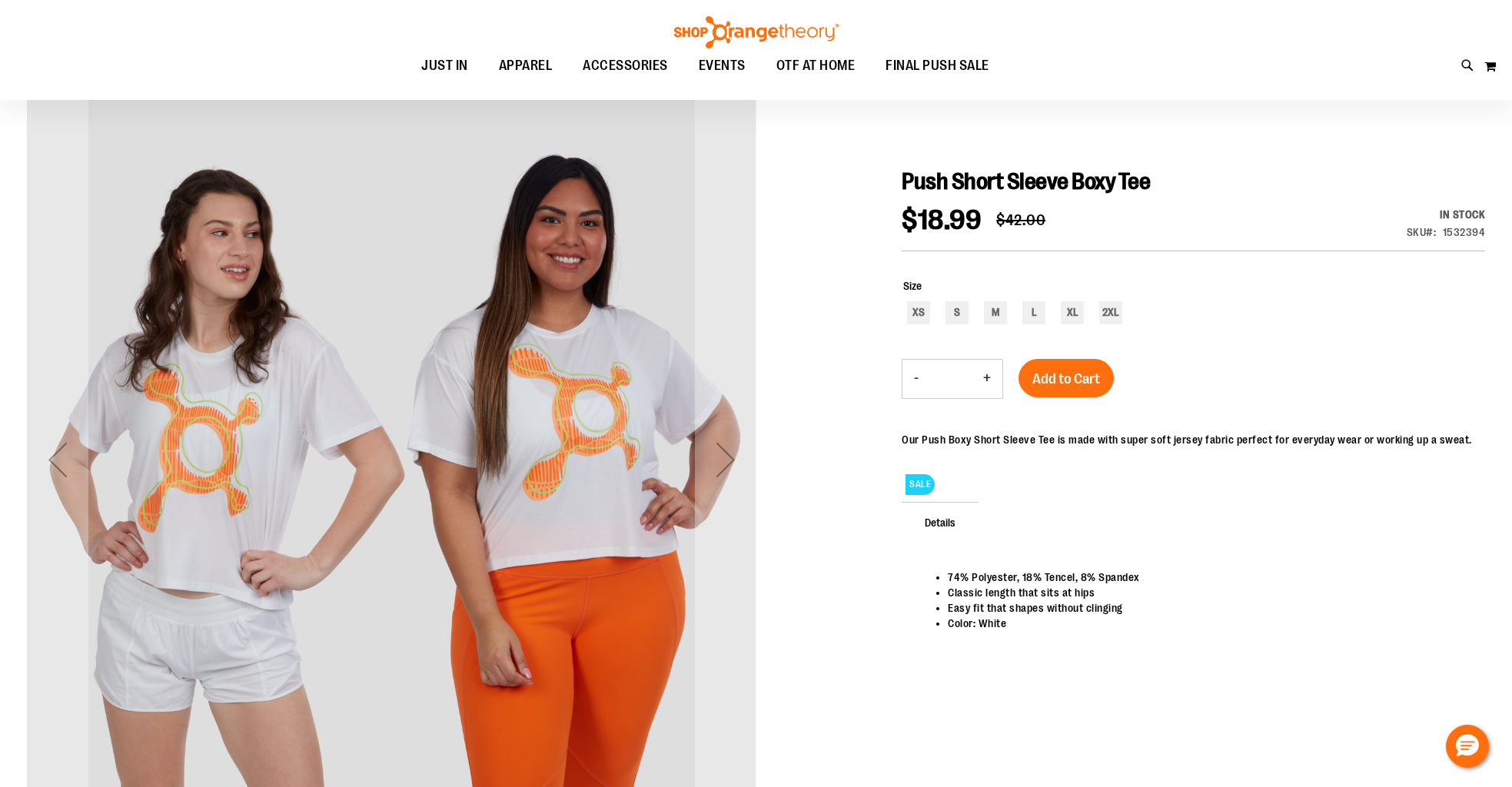
scroll to position [129, 0]
click at [732, 455] on div "Next" at bounding box center [726, 459] width 62 height 62
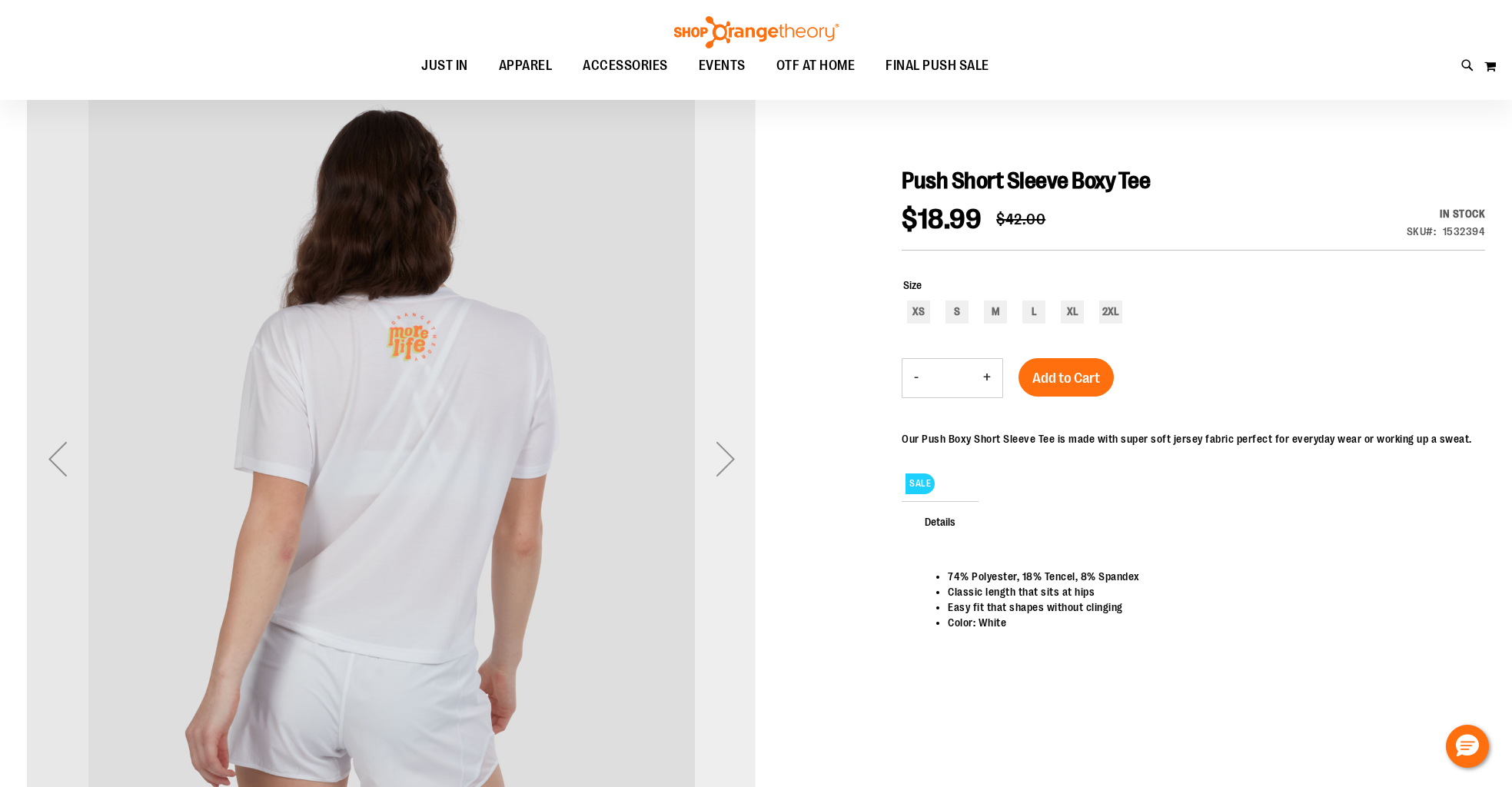
click at [732, 455] on div "Next" at bounding box center [726, 459] width 62 height 62
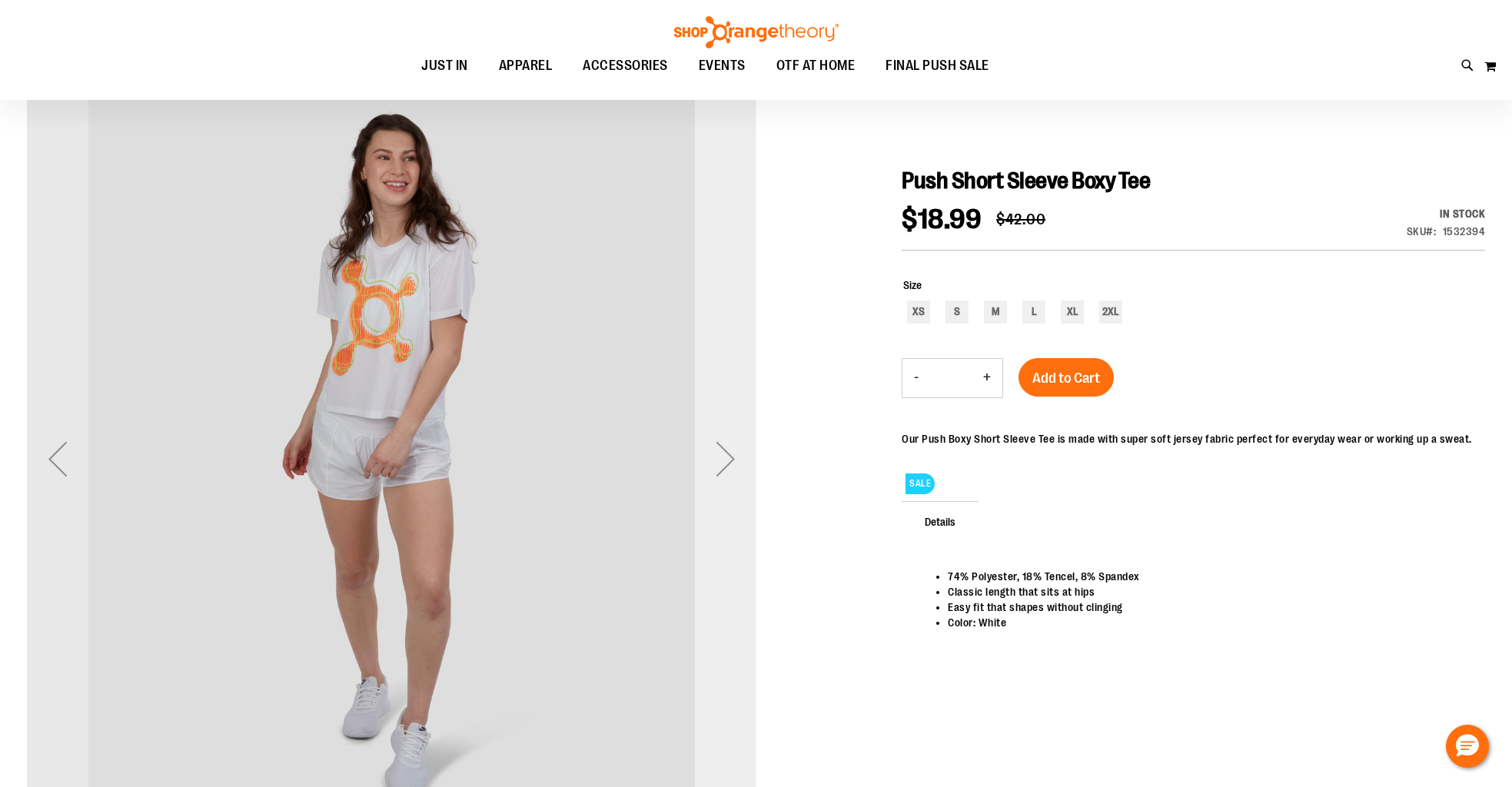
click at [732, 455] on div "Next" at bounding box center [726, 459] width 62 height 62
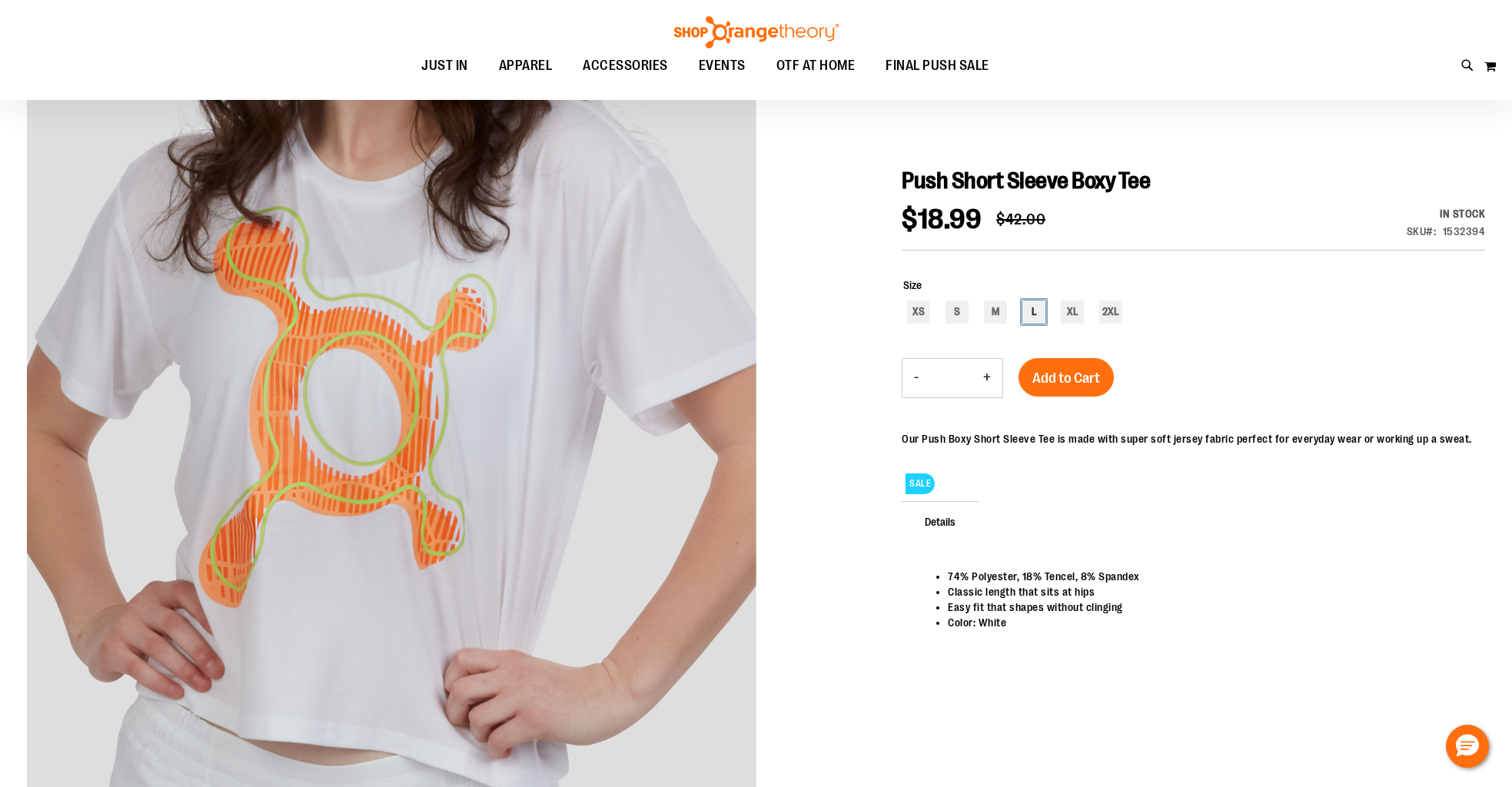
click at [1034, 316] on div "L" at bounding box center [1034, 312] width 23 height 23
type input "***"
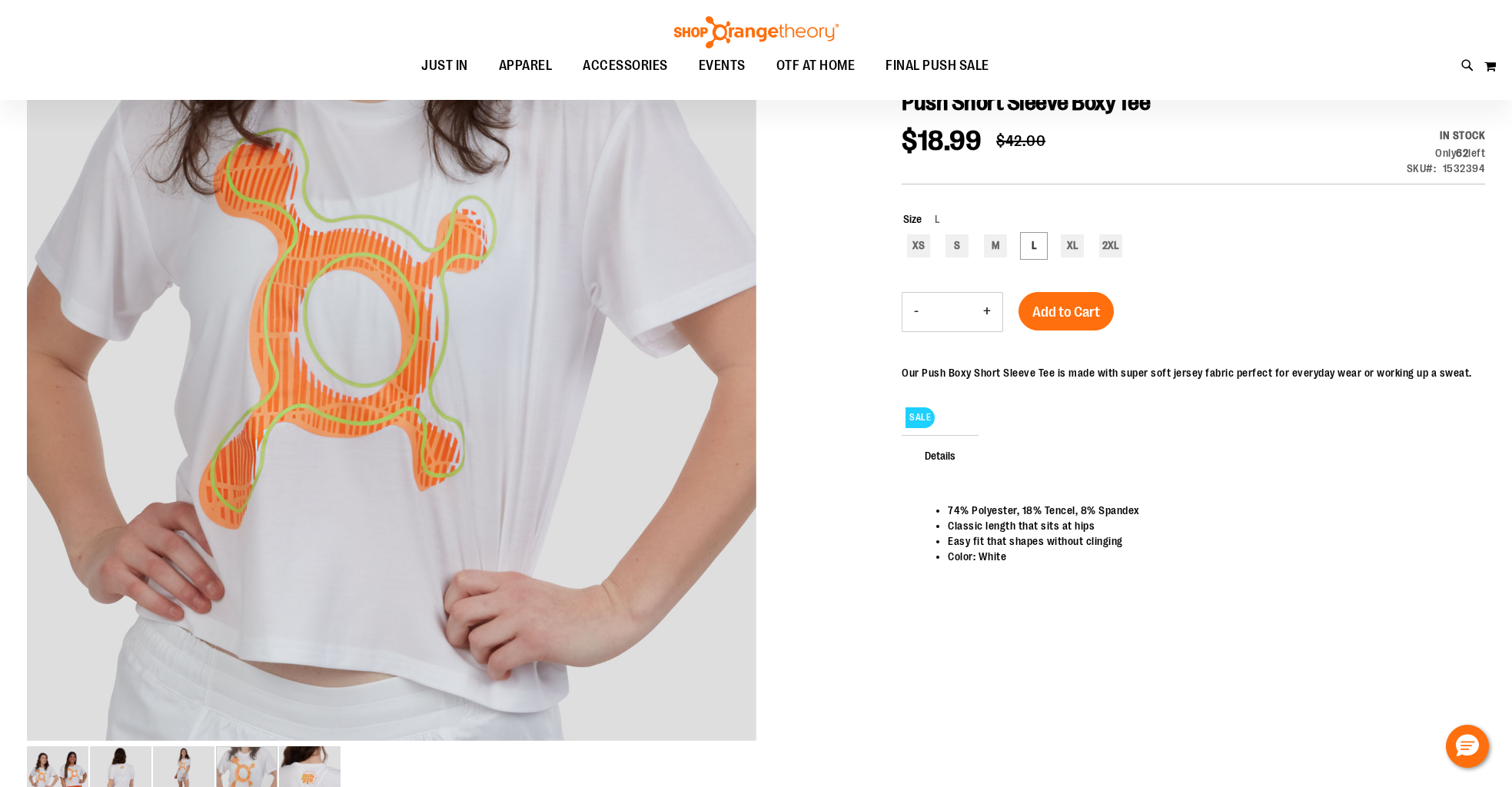
scroll to position [207, 0]
